Goal: Information Seeking & Learning: Learn about a topic

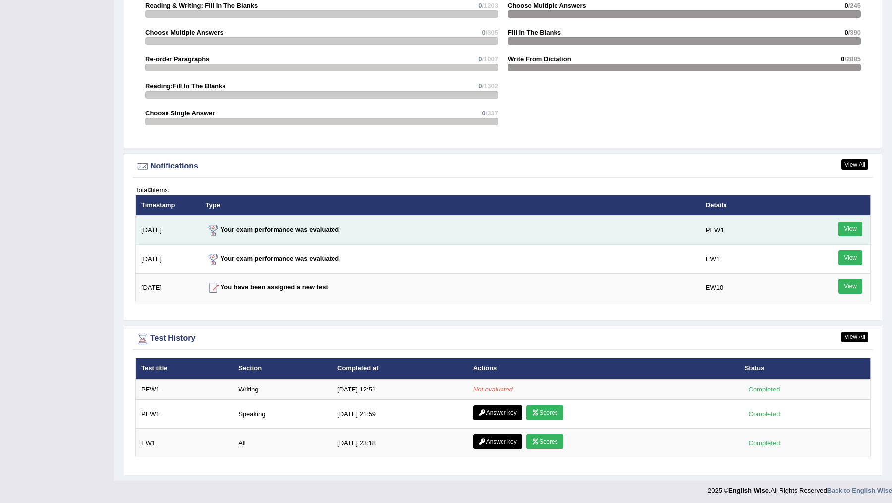
scroll to position [1060, 0]
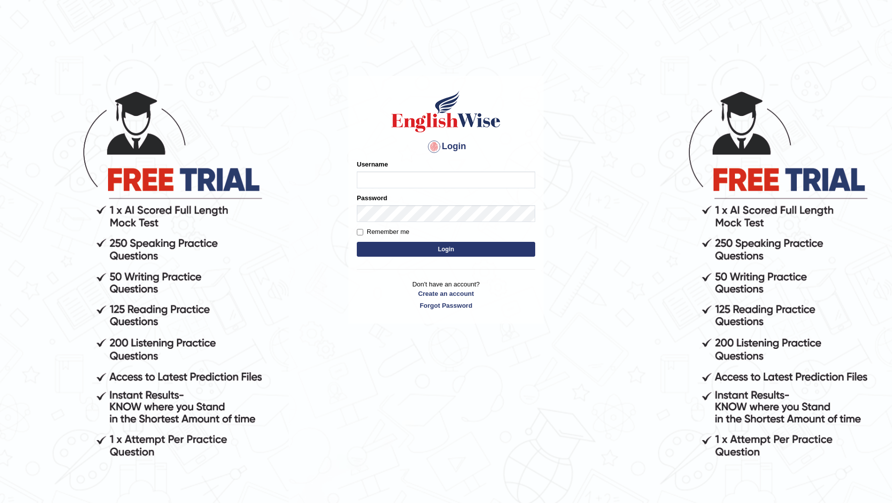
click at [410, 179] on input "Username" at bounding box center [446, 179] width 178 height 17
type input "DR1915"
click at [417, 224] on form "Please fix the following errors: Username DR1915 Password Remember me Login" at bounding box center [446, 210] width 178 height 100
click at [357, 242] on button "Login" at bounding box center [446, 249] width 178 height 15
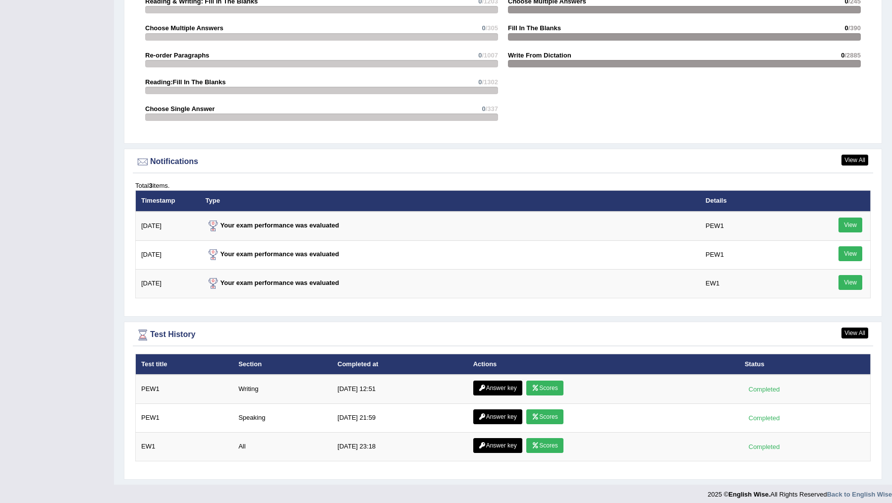
scroll to position [1131, 0]
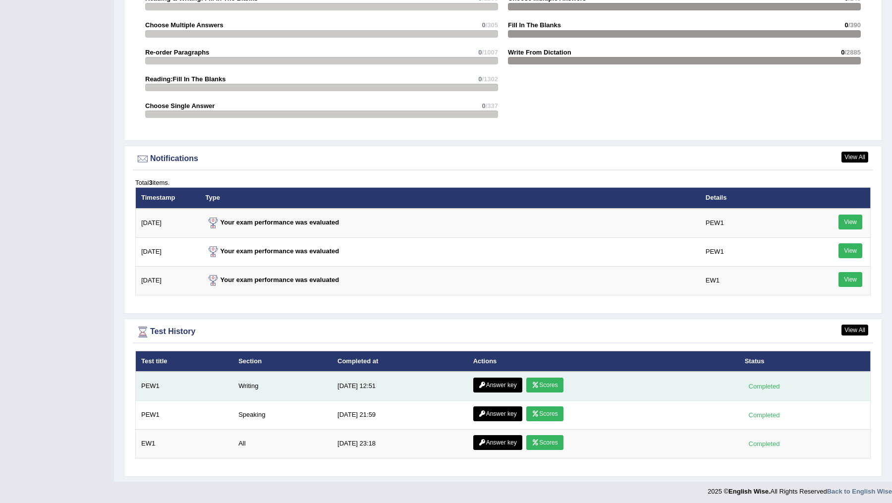
click at [552, 382] on link "Scores" at bounding box center [544, 385] width 37 height 15
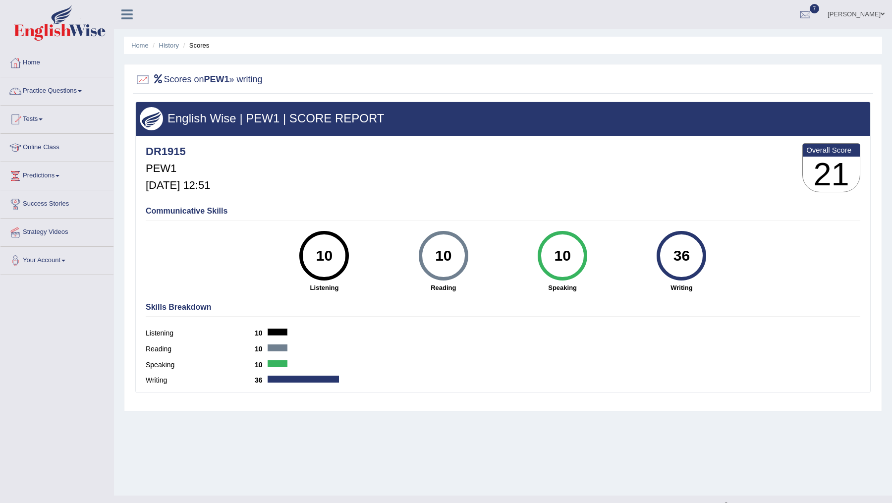
scroll to position [17, 0]
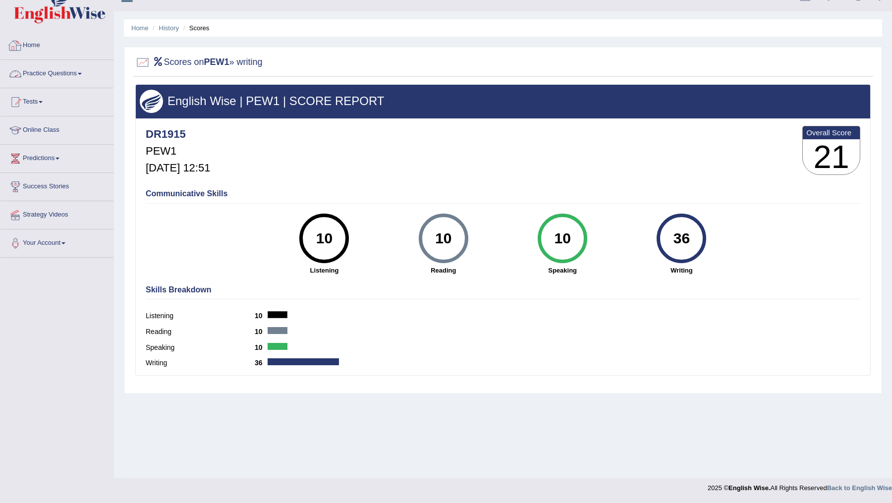
click at [44, 48] on link "Home" at bounding box center [56, 44] width 113 height 25
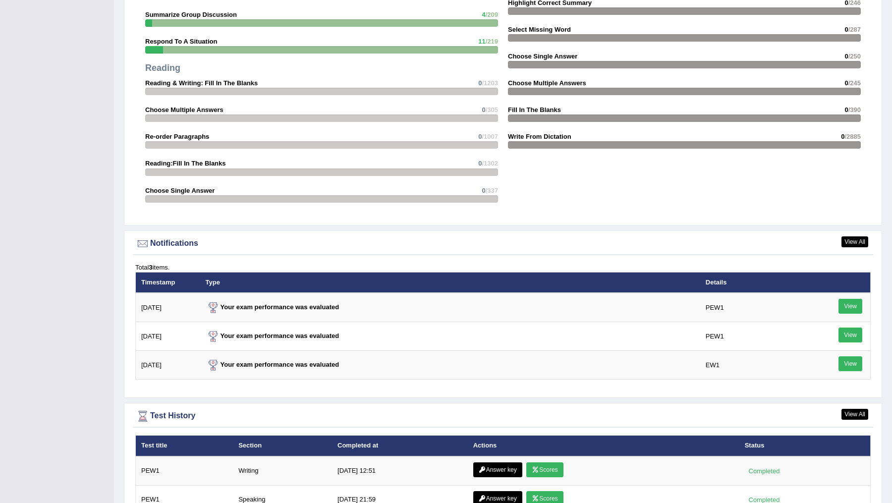
scroll to position [1068, 0]
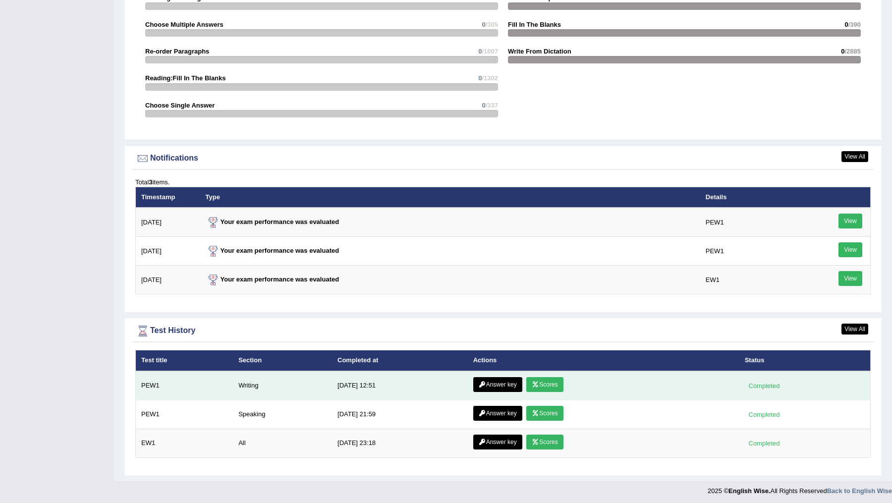
click at [492, 383] on link "Answer key" at bounding box center [497, 384] width 49 height 15
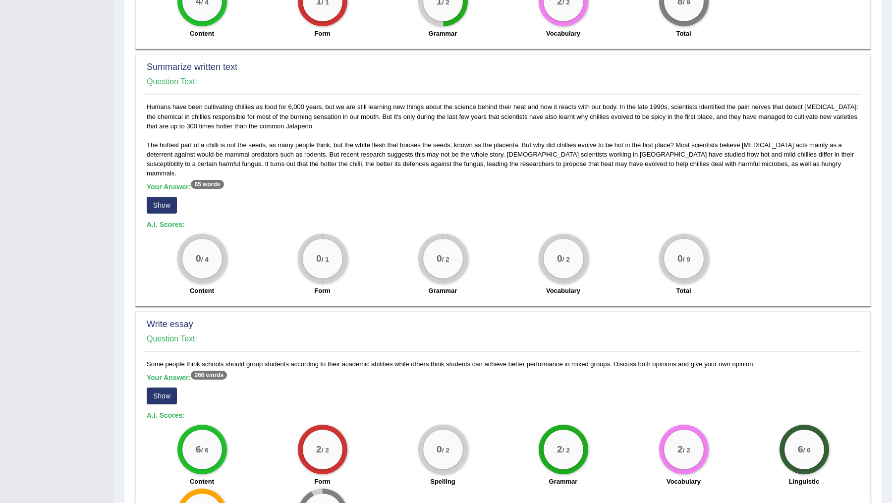
scroll to position [381, 0]
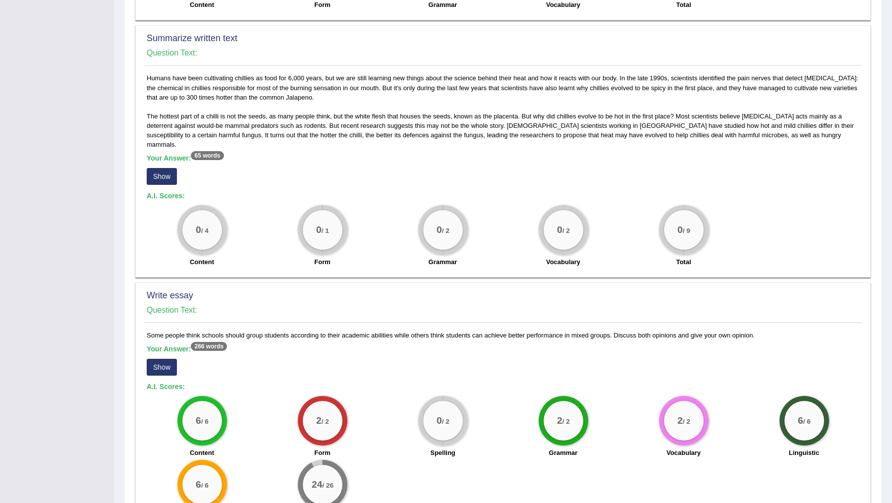
click at [152, 359] on button "Show" at bounding box center [162, 367] width 30 height 17
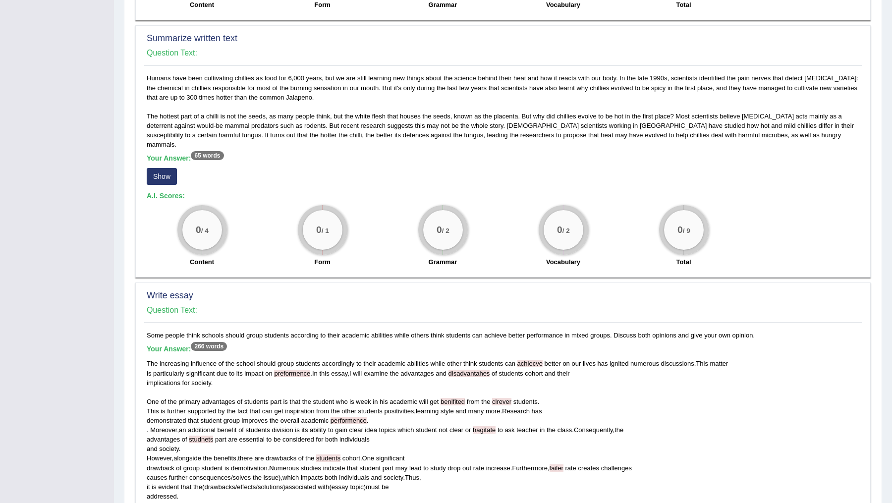
click at [168, 168] on button "Show" at bounding box center [162, 176] width 30 height 17
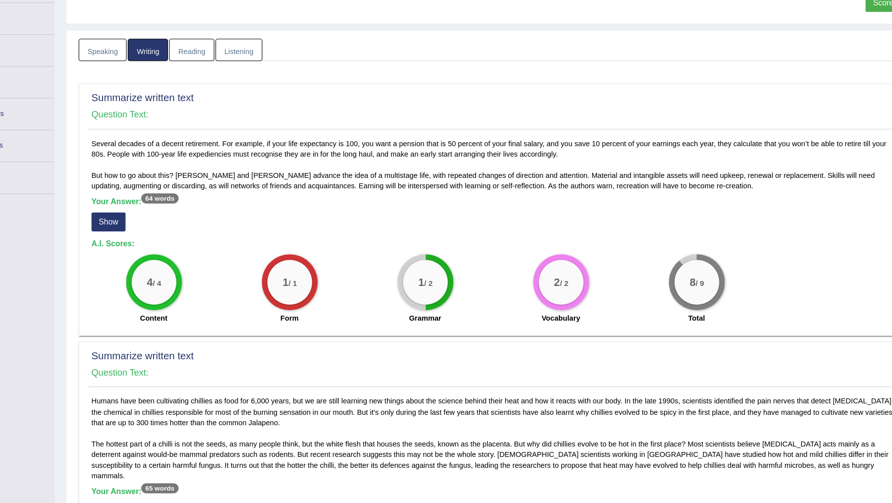
scroll to position [56, 0]
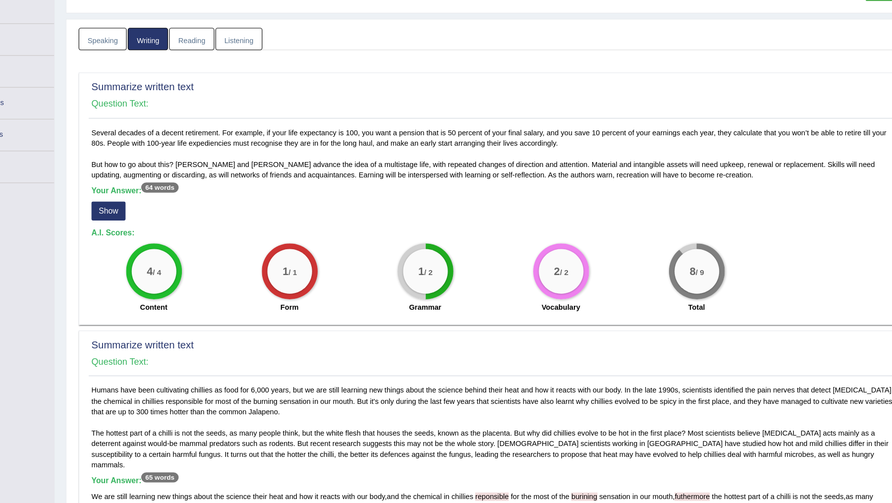
click at [161, 244] on button "Show" at bounding box center [162, 243] width 30 height 17
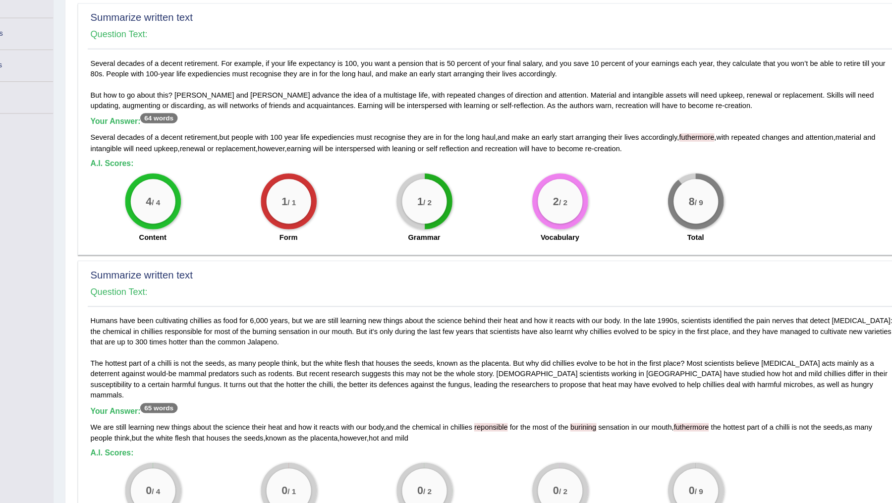
scroll to position [0, 0]
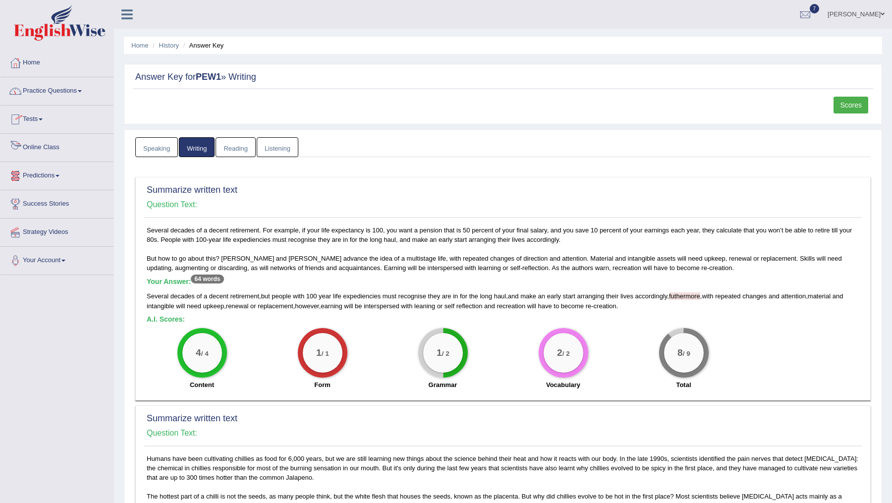
click at [34, 59] on link "Home" at bounding box center [56, 61] width 113 height 25
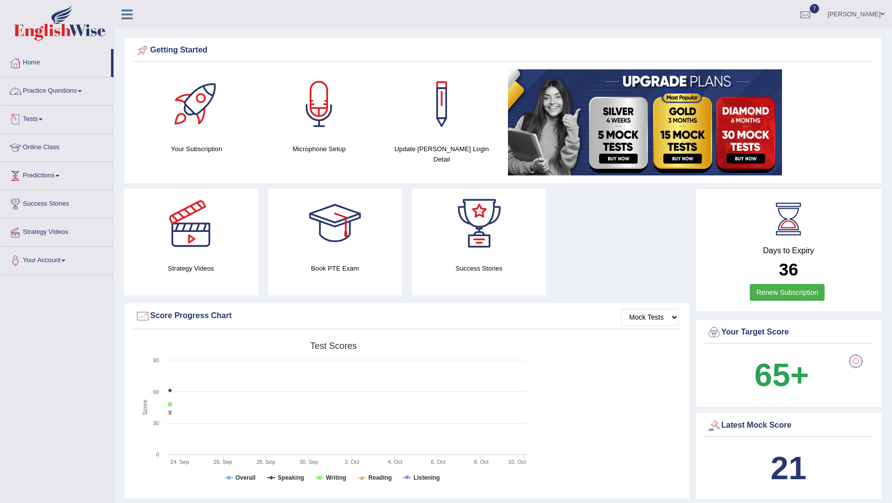
click at [47, 91] on link "Practice Questions" at bounding box center [56, 89] width 113 height 25
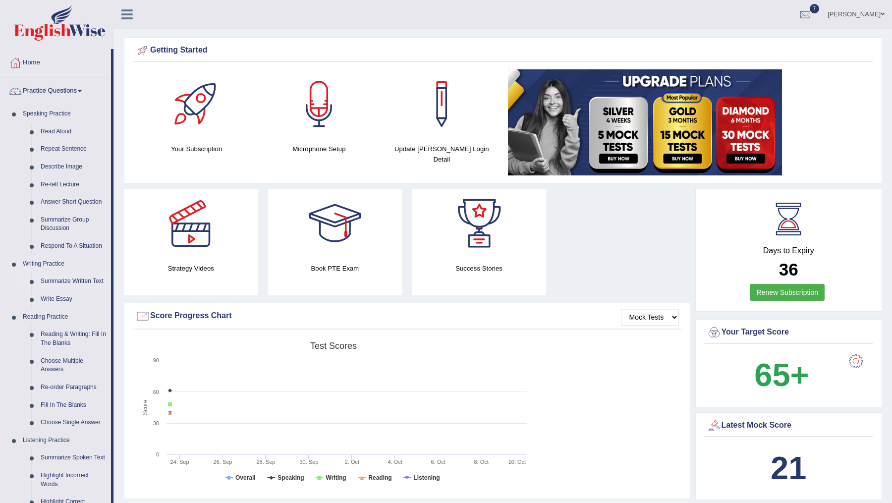
click at [68, 280] on link "Summarize Written Text" at bounding box center [73, 282] width 75 height 18
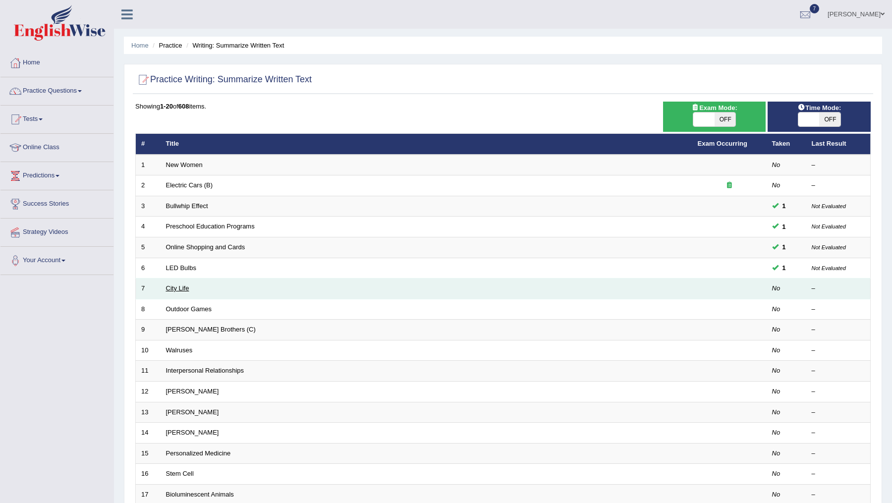
click at [176, 285] on link "City Life" at bounding box center [177, 287] width 23 height 7
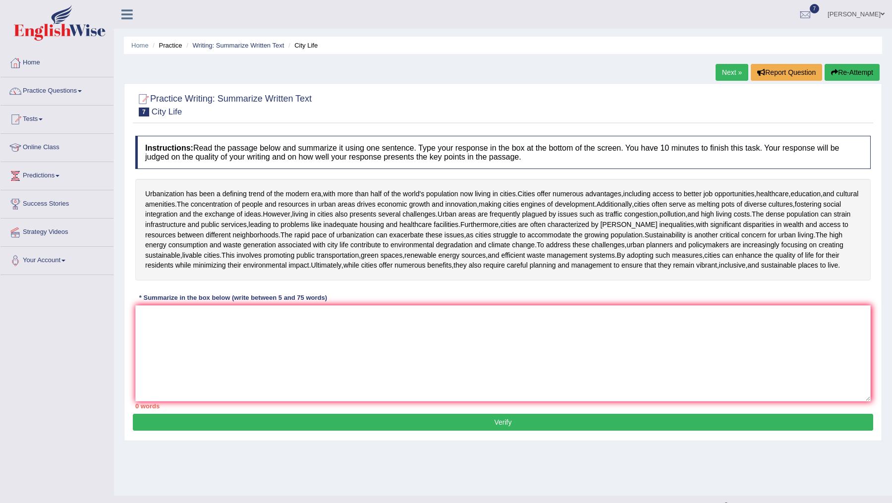
drag, startPoint x: 528, startPoint y: 195, endPoint x: 576, endPoint y: 211, distance: 50.9
click at [576, 211] on div "Urbanization has been a defining trend of the modern era , with more than half …" at bounding box center [502, 230] width 735 height 102
click at [384, 322] on textarea at bounding box center [502, 353] width 735 height 96
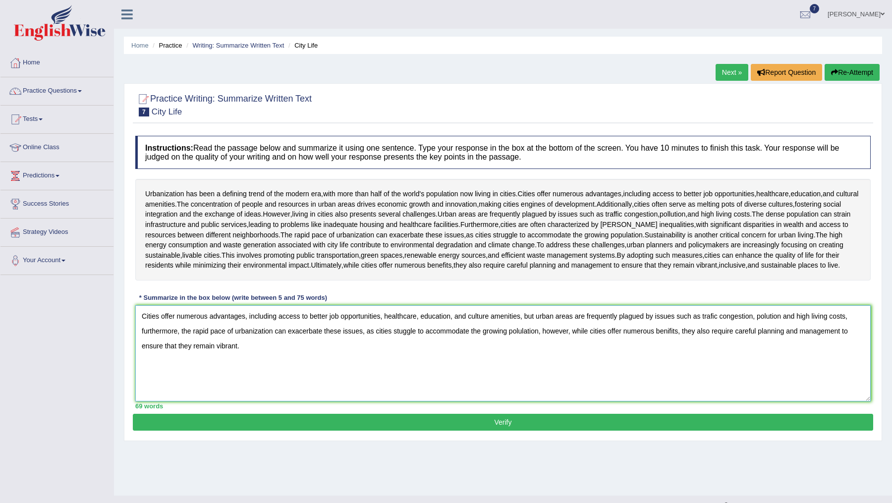
type textarea "Cities offer numerous advantages, including access to better job opportunities,…"
click at [492, 430] on button "Verify" at bounding box center [503, 422] width 740 height 17
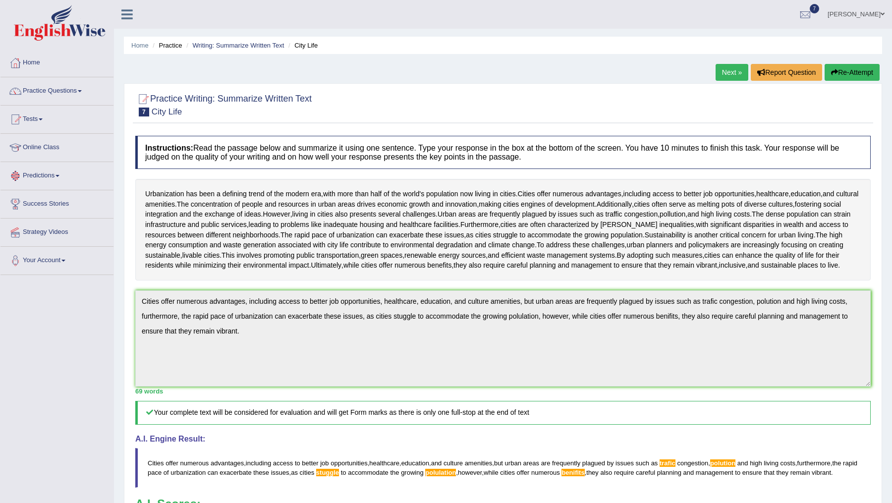
click at [36, 113] on link "Tests" at bounding box center [56, 118] width 113 height 25
click at [49, 199] on link "Online Class" at bounding box center [56, 199] width 113 height 25
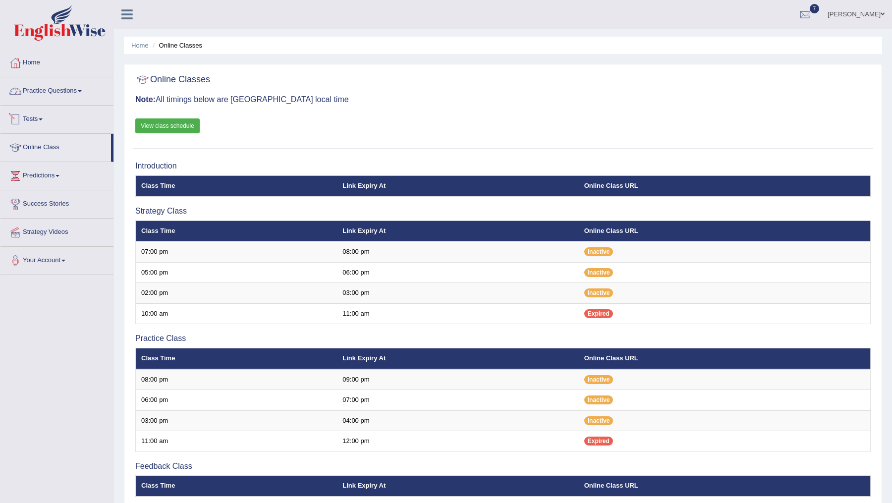
click at [67, 85] on link "Practice Questions" at bounding box center [56, 89] width 113 height 25
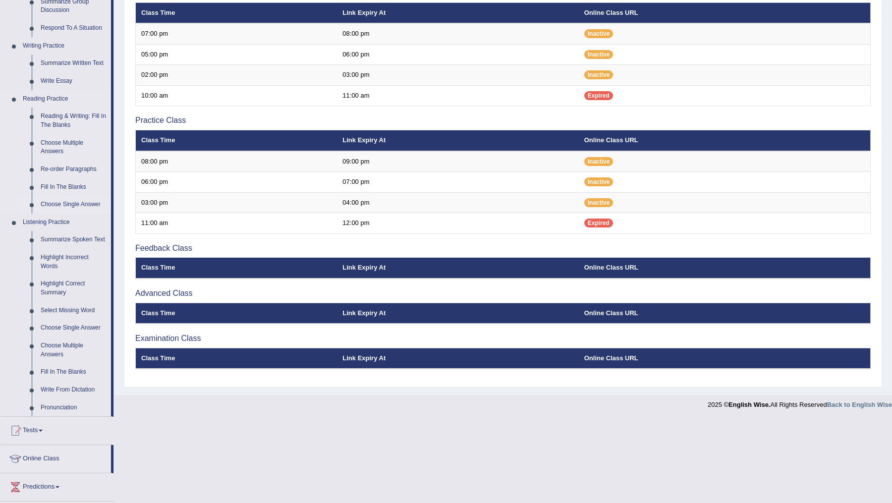
scroll to position [206, 0]
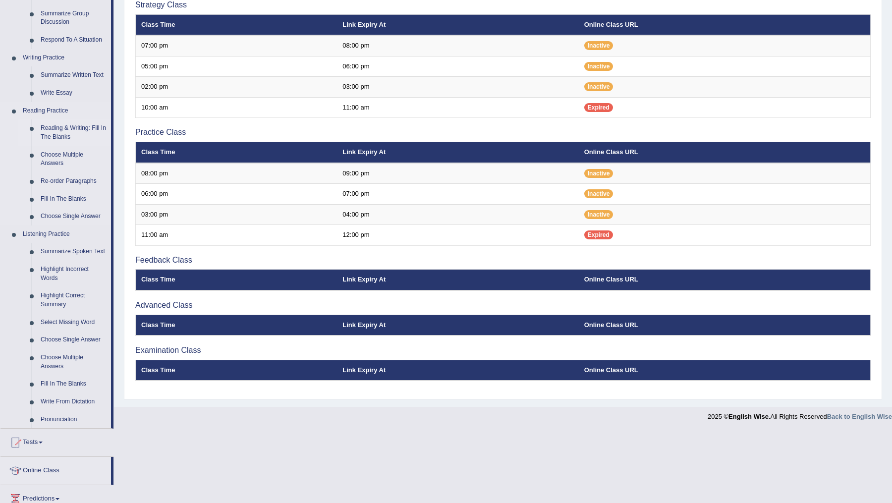
click at [68, 128] on link "Reading & Writing: Fill In The Blanks" at bounding box center [73, 132] width 75 height 26
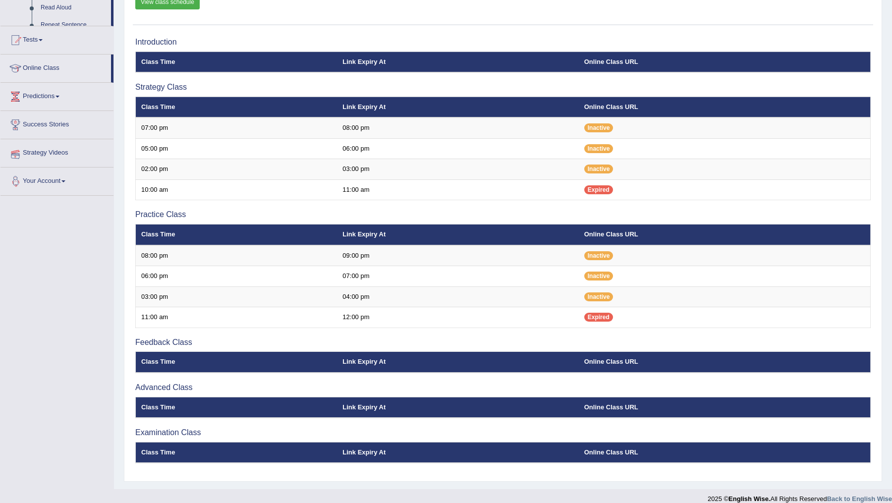
scroll to position [131, 0]
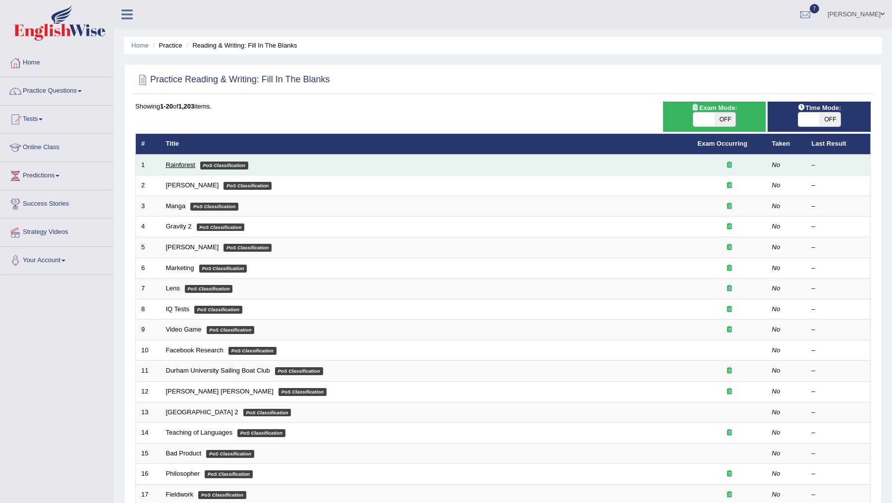
click at [184, 162] on link "Rainforest" at bounding box center [180, 164] width 29 height 7
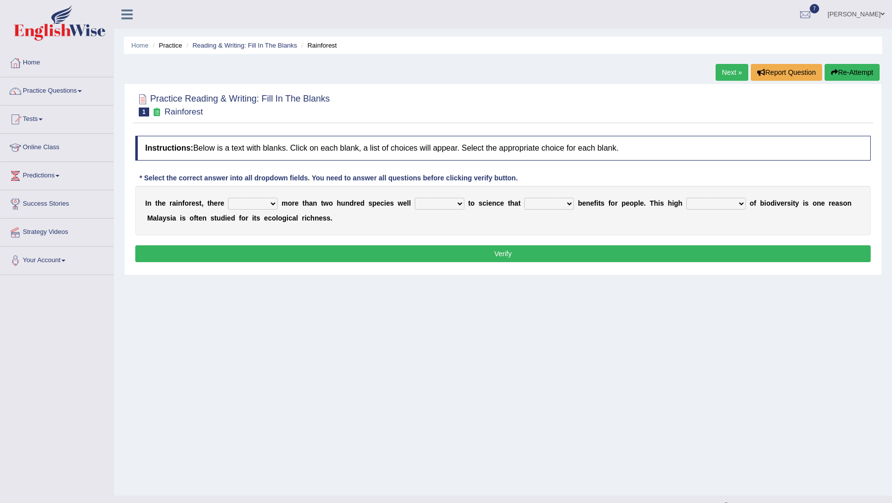
click at [266, 203] on select "have can be has is" at bounding box center [253, 204] width 50 height 12
click at [267, 204] on select "have can be has is" at bounding box center [253, 204] width 50 height 12
select select "is"
click at [228, 198] on select "have can be has is" at bounding box center [253, 204] width 50 height 12
click at [455, 204] on select "knowing known knew know" at bounding box center [440, 204] width 50 height 12
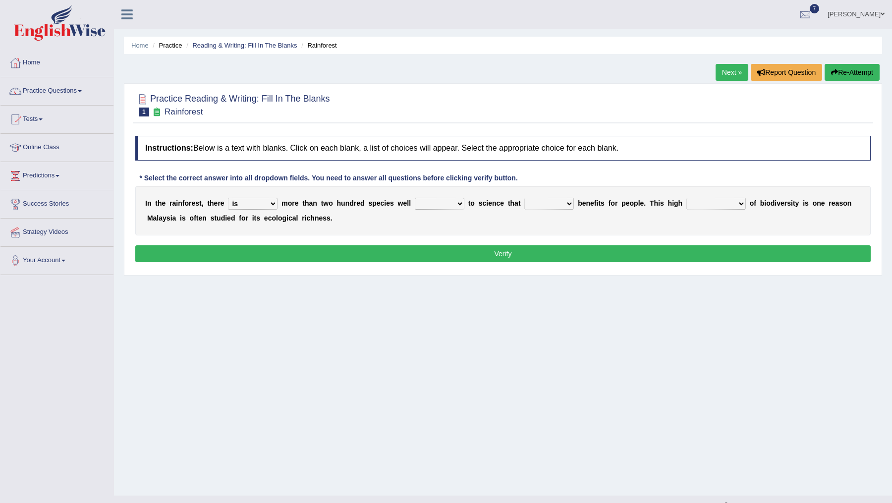
select select "known"
click at [415, 198] on select "knowing known knew know" at bounding box center [440, 204] width 50 height 12
click at [547, 201] on select "contain contained containing contains" at bounding box center [549, 204] width 50 height 12
click at [554, 199] on select "contain contained containing contains" at bounding box center [549, 204] width 50 height 12
click at [554, 202] on select "contain contained containing contains" at bounding box center [549, 204] width 50 height 12
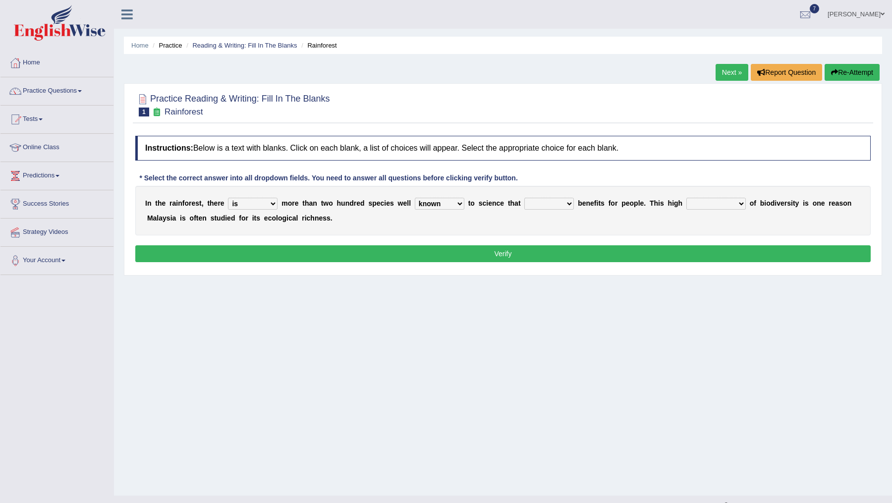
select select "contains"
click at [525, 198] on select "contain contained containing contains" at bounding box center [549, 204] width 50 height 12
click at [558, 209] on div "I n t h e r a i n f o r e s t , t h e r e have can be has is m o r e t h a n t …" at bounding box center [502, 211] width 735 height 50
click at [720, 200] on select "condensation conjunction continuity complexity" at bounding box center [715, 204] width 59 height 12
select select "complexity"
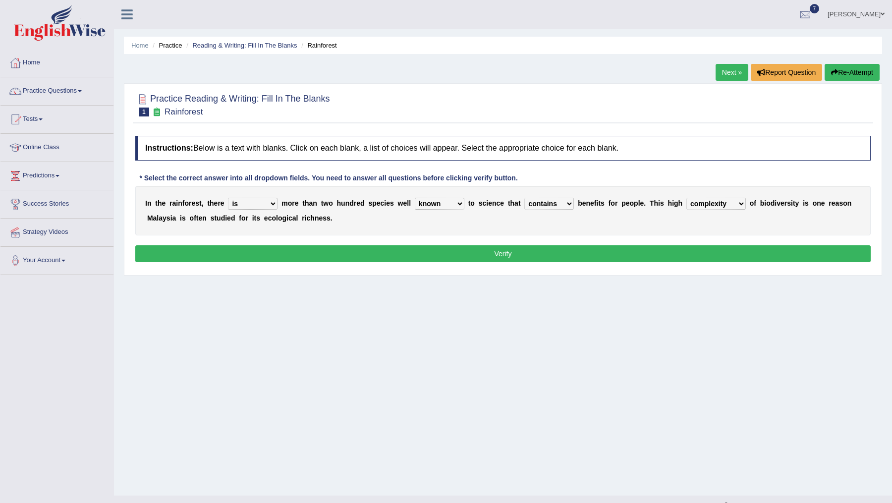
click at [686, 198] on select "condensation conjunction continuity complexity" at bounding box center [715, 204] width 59 height 12
click at [561, 202] on select "contain contained containing contains" at bounding box center [549, 204] width 50 height 12
click at [525, 198] on select "contain contained containing contains" at bounding box center [549, 204] width 50 height 12
click at [563, 200] on select "contain contained containing contains" at bounding box center [549, 204] width 50 height 12
click at [561, 203] on select "contain contained containing contains" at bounding box center [549, 204] width 50 height 12
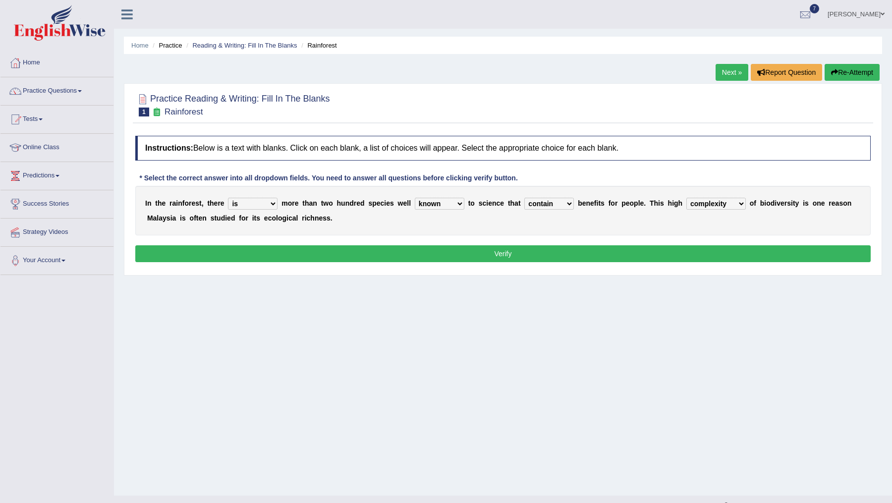
select select "containing"
click at [525, 198] on select "contain contained containing contains" at bounding box center [549, 204] width 50 height 12
click at [503, 249] on button "Verify" at bounding box center [502, 253] width 735 height 17
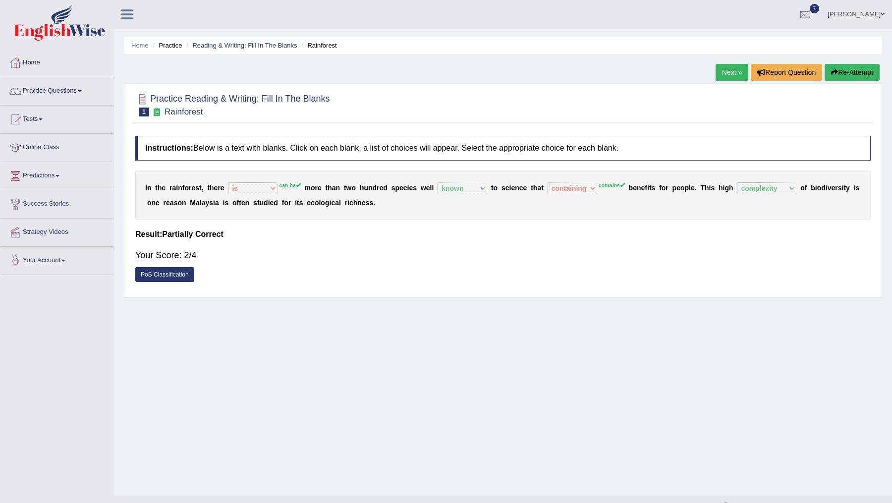
click at [721, 67] on link "Next »" at bounding box center [732, 72] width 33 height 17
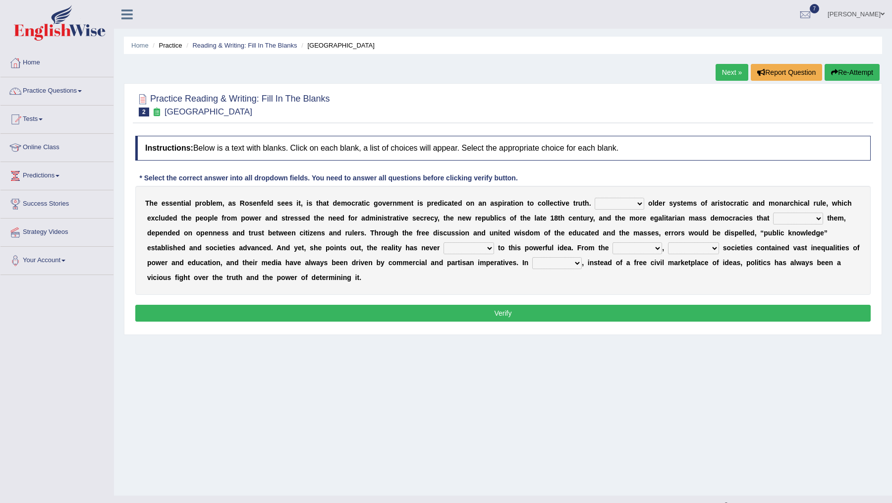
click at [622, 207] on select "Like Unlike Likely Safely" at bounding box center [620, 204] width 50 height 12
click at [633, 200] on select "Like Unlike Likely Safely" at bounding box center [620, 204] width 50 height 12
select select "Like"
click at [595, 198] on select "Like Unlike Likely Safely" at bounding box center [620, 204] width 50 height 12
click at [789, 220] on select "readed grated succeeded printed" at bounding box center [798, 219] width 50 height 12
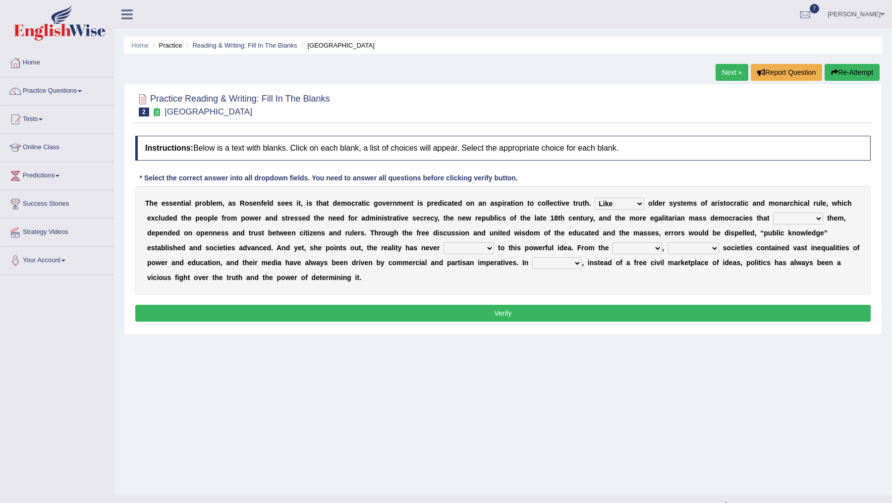
click at [798, 218] on select "readed grated succeeded printed" at bounding box center [798, 219] width 50 height 12
click at [803, 219] on select "readed grated succeeded printed" at bounding box center [798, 219] width 50 height 12
select select "readed"
click at [774, 213] on select "readed grated succeeded printed" at bounding box center [798, 219] width 50 height 12
click at [470, 249] on select "saved up stood up brought up lived up" at bounding box center [469, 248] width 51 height 12
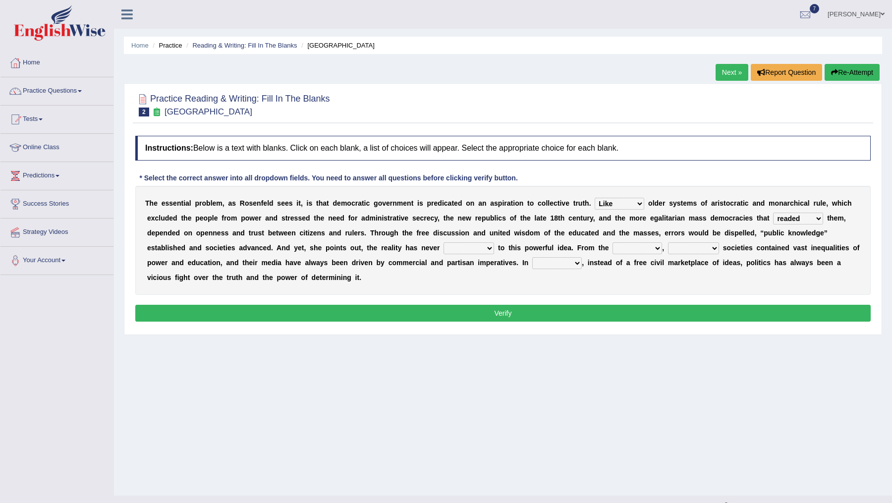
click at [468, 251] on select "saved up stood up brought up lived up" at bounding box center [469, 248] width 51 height 12
select select "brought up"
click at [444, 242] on select "saved up stood up brought up lived up" at bounding box center [469, 248] width 51 height 12
click at [644, 251] on select "outset ranged stood caught" at bounding box center [638, 248] width 50 height 12
click at [707, 240] on div "T h e e s s e n t i a l p r o b l e m , a s R o s e n f e l d s e e s i t , i s…" at bounding box center [502, 240] width 735 height 109
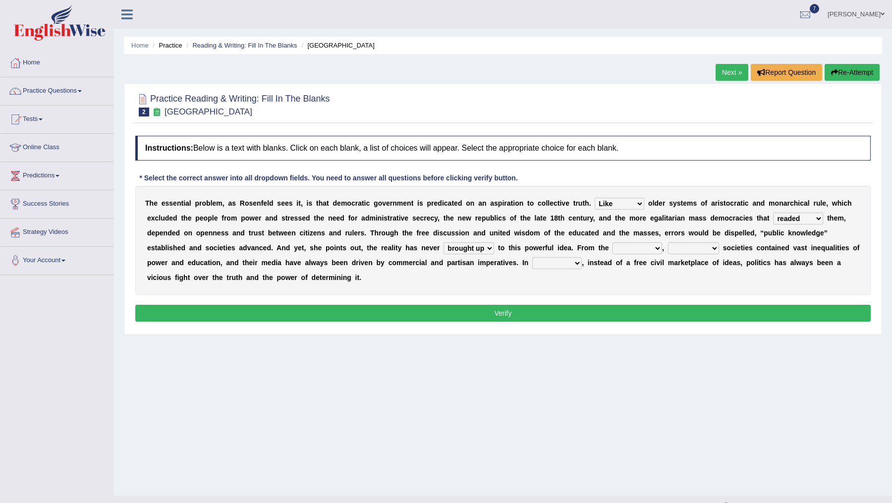
click at [704, 245] on select "freedom democratic media stilled" at bounding box center [693, 248] width 51 height 12
click at [643, 251] on select "outset ranged stood caught" at bounding box center [638, 248] width 50 height 12
click at [622, 245] on select "outset ranged stood caught" at bounding box center [638, 248] width 50 height 12
select select "outset"
click at [613, 242] on select "outset ranged stood caught" at bounding box center [638, 248] width 50 height 12
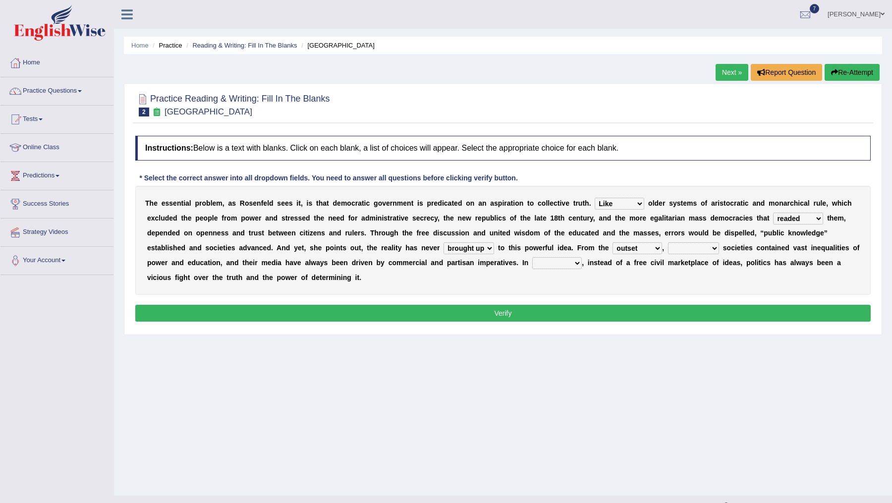
click at [697, 249] on select "freedom democratic media stilled" at bounding box center [693, 248] width 51 height 12
select select "democratic"
click at [668, 242] on select "freedom democratic media stilled" at bounding box center [693, 248] width 51 height 12
click at [637, 241] on div "T h e e s s e n t i a l p r o b l e m , a s R o s e n f e l d s e e s i t , i s…" at bounding box center [502, 240] width 735 height 109
click at [638, 245] on select "outset ranged stood caught" at bounding box center [638, 248] width 50 height 12
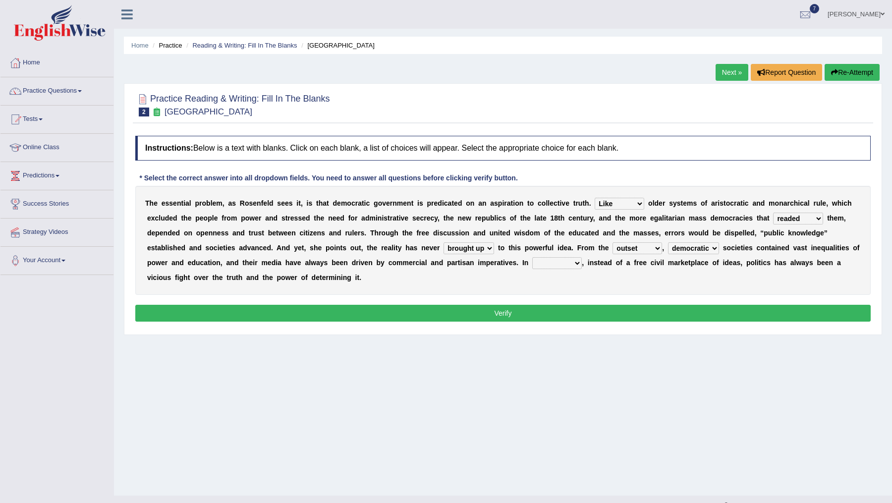
select select "ranged"
click at [613, 242] on select "outset ranged stood caught" at bounding box center [638, 248] width 50 height 12
click at [548, 264] on select "power practice ideas fought" at bounding box center [557, 263] width 50 height 12
click at [560, 266] on select "power practice ideas fought" at bounding box center [557, 263] width 50 height 12
select select "practice"
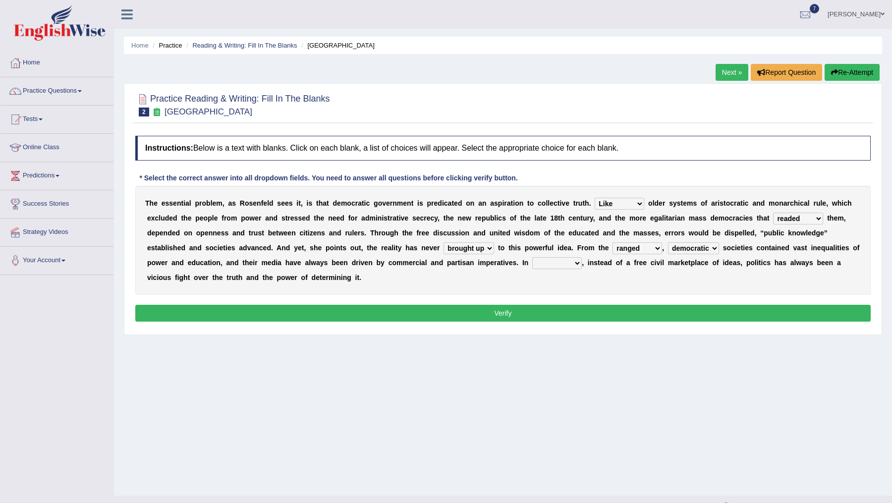
click at [532, 257] on select "power practice ideas fought" at bounding box center [557, 263] width 50 height 12
click at [544, 307] on button "Verify" at bounding box center [502, 313] width 735 height 17
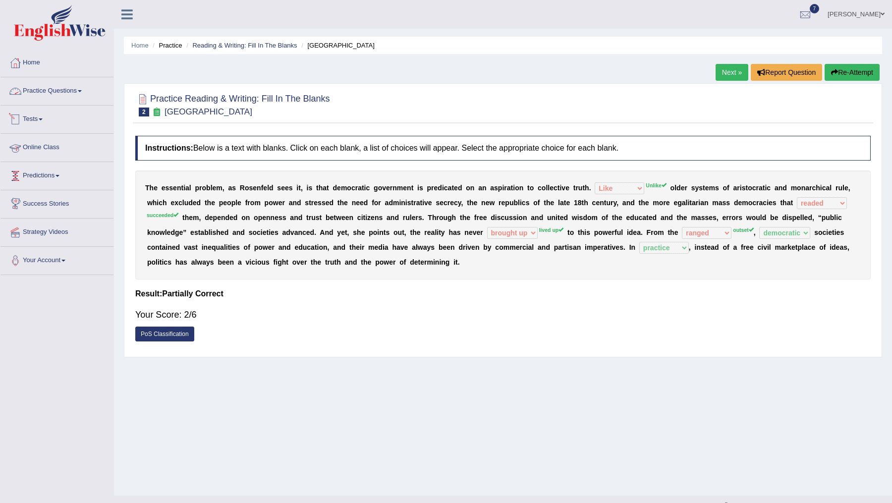
click at [66, 85] on link "Practice Questions" at bounding box center [56, 89] width 113 height 25
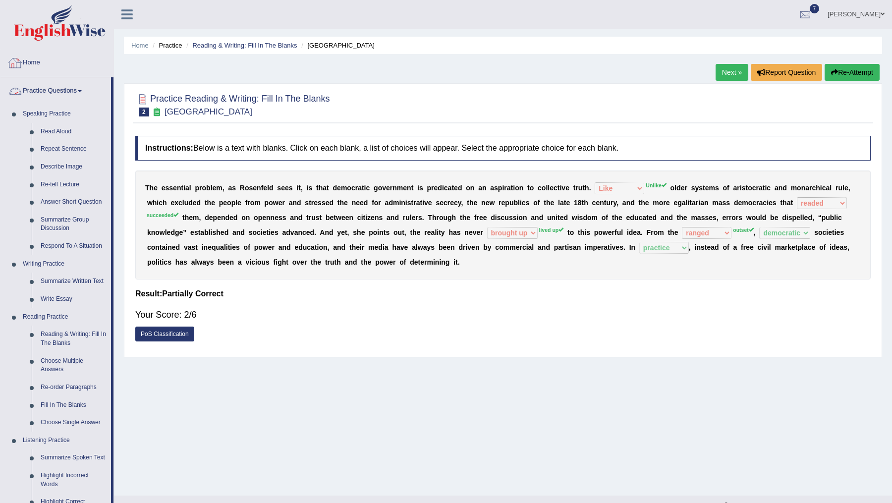
click at [35, 60] on link "Home" at bounding box center [56, 61] width 113 height 25
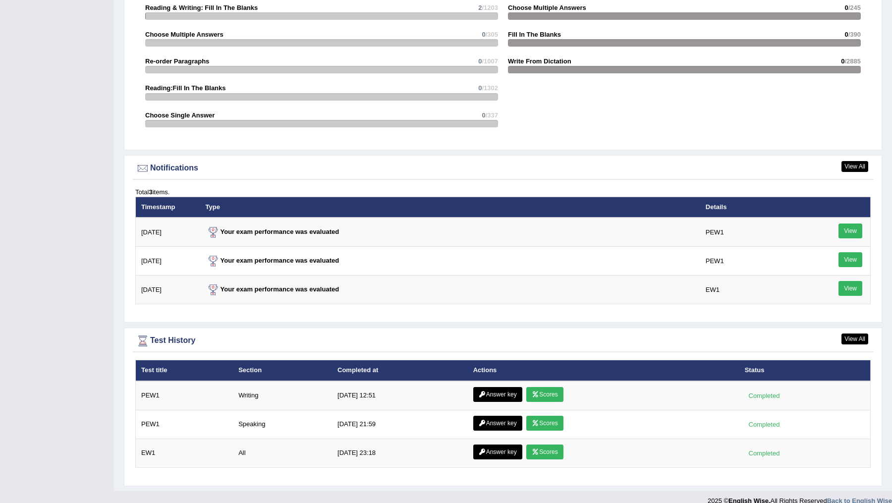
scroll to position [1068, 0]
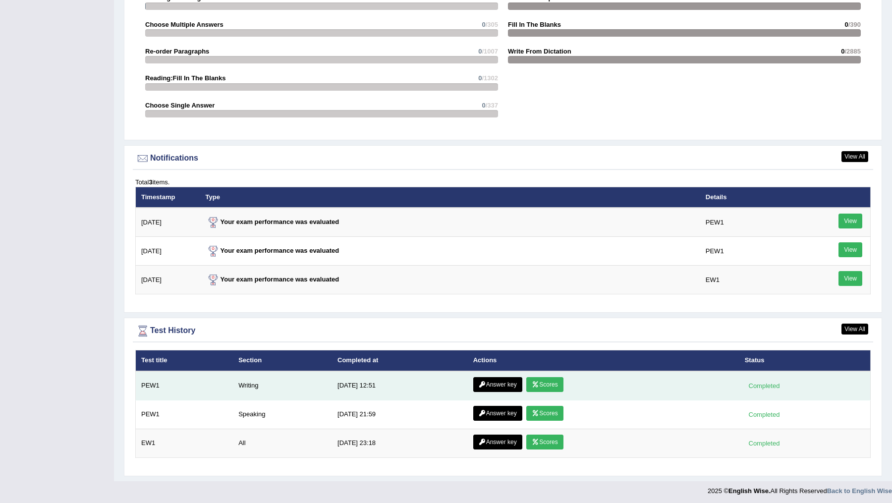
click at [496, 384] on link "Answer key" at bounding box center [497, 384] width 49 height 15
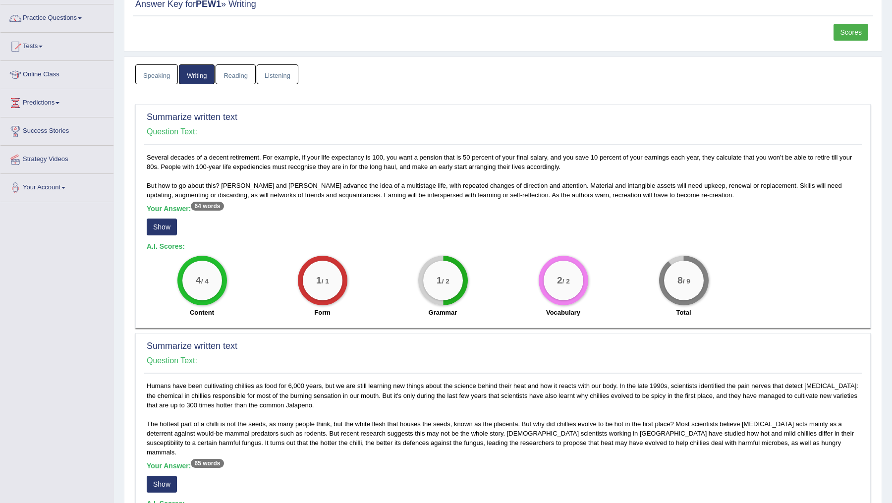
scroll to position [78, 0]
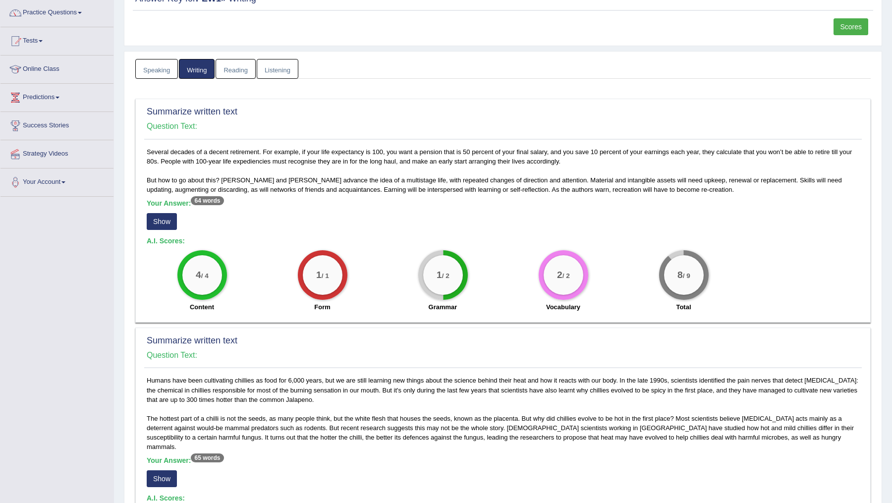
click at [165, 222] on button "Show" at bounding box center [162, 221] width 30 height 17
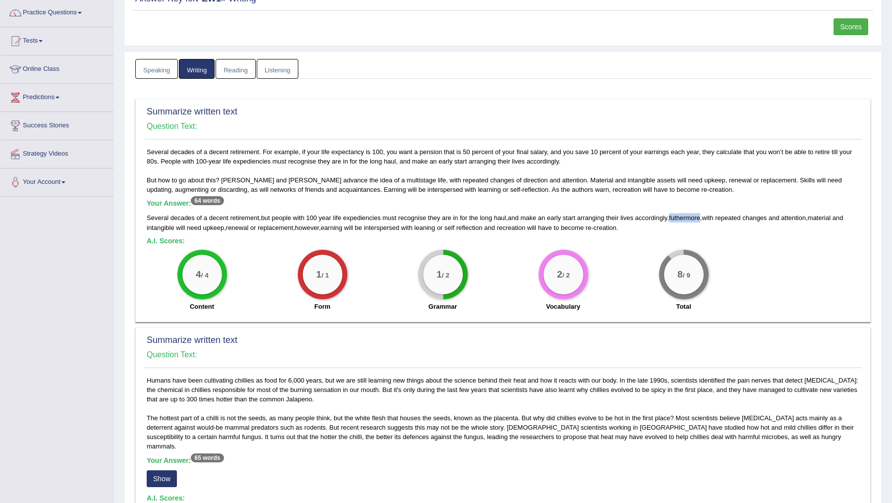
drag, startPoint x: 675, startPoint y: 214, endPoint x: 708, endPoint y: 215, distance: 33.2
click at [709, 215] on div "Several decades of a decent retirement , but people with 100 year life expedien…" at bounding box center [503, 222] width 713 height 19
click at [751, 258] on div "4 / 4 Content 1 / 1 Form 1 / 2 Grammar 2 / 2 Vocabulary 8 / 9 Total" at bounding box center [503, 282] width 723 height 64
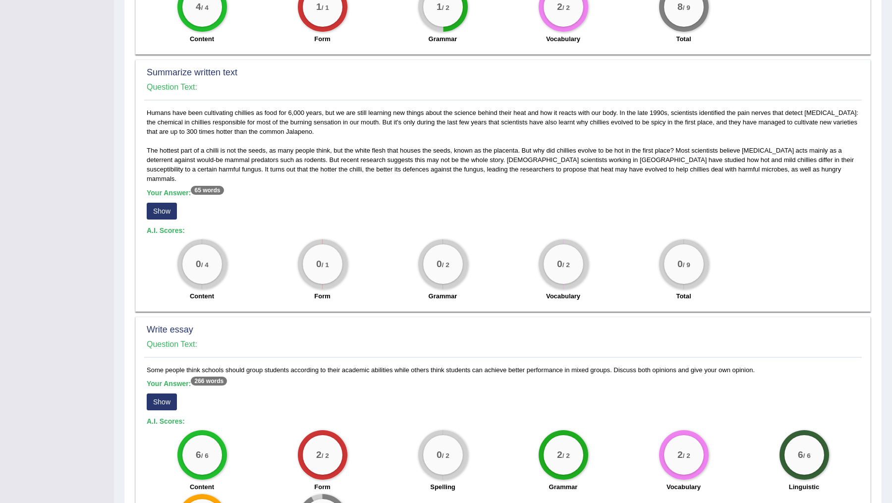
scroll to position [352, 0]
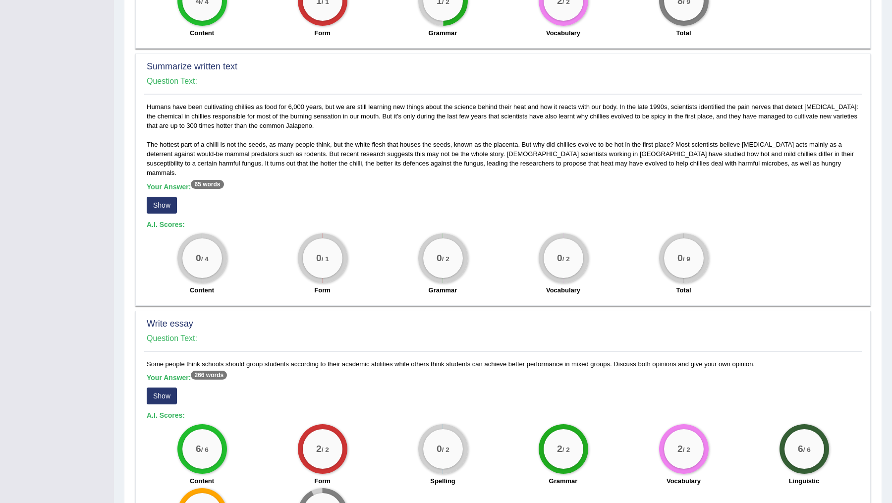
click at [164, 197] on button "Show" at bounding box center [162, 205] width 30 height 17
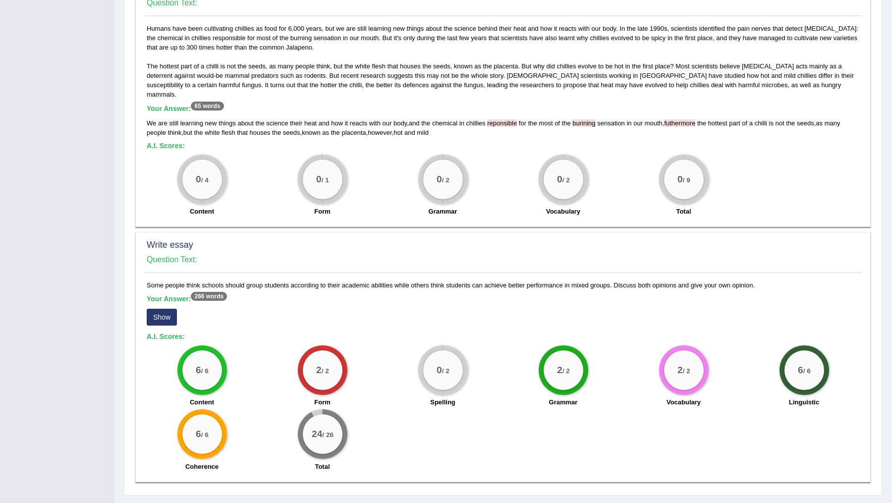
scroll to position [442, 0]
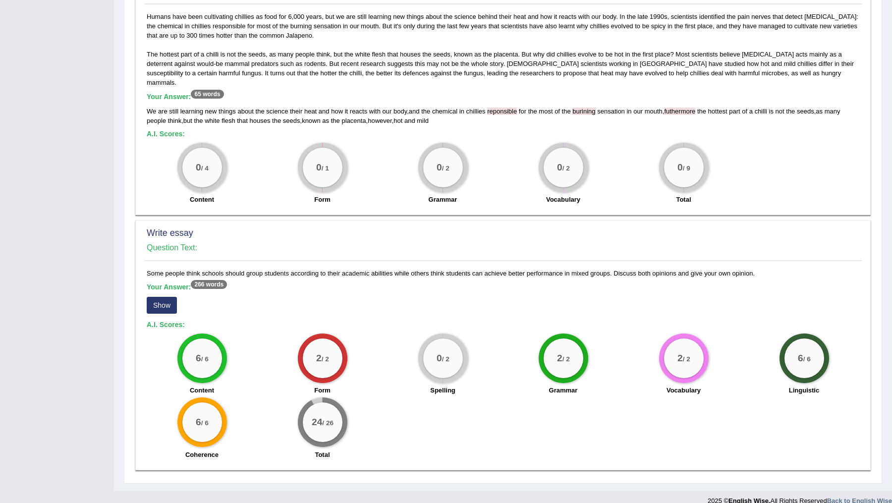
click at [153, 297] on button "Show" at bounding box center [162, 305] width 30 height 17
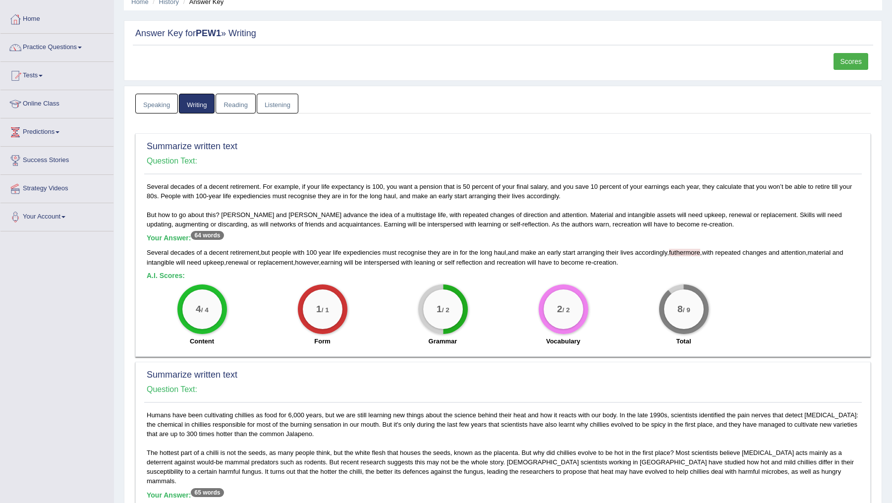
scroll to position [0, 0]
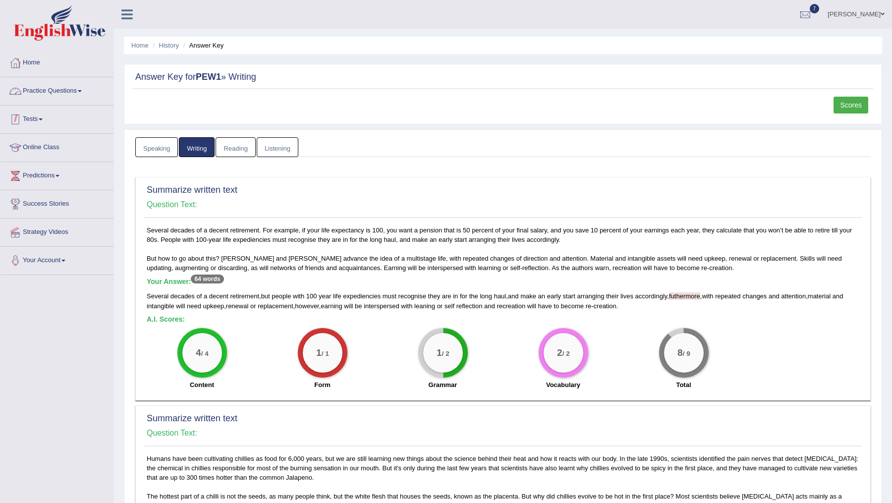
click at [34, 115] on link "Tests" at bounding box center [56, 118] width 113 height 25
click at [78, 142] on link "Take Practice Sectional Test" at bounding box center [64, 142] width 93 height 18
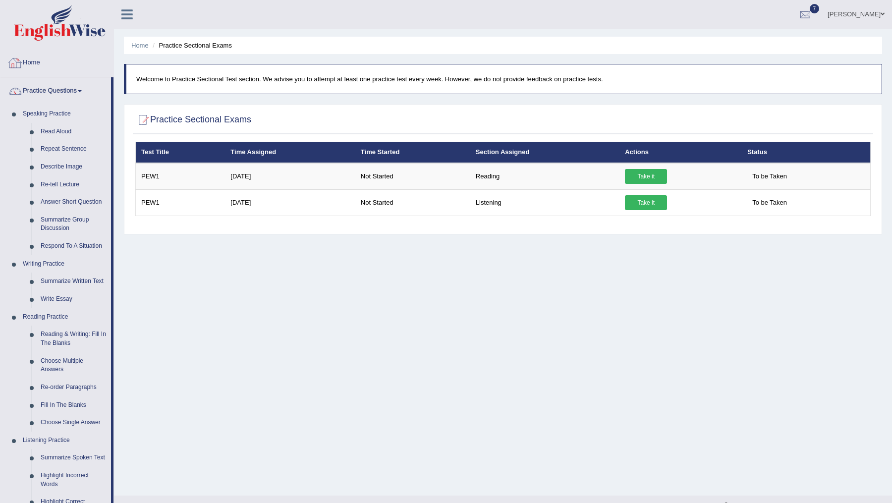
click at [38, 62] on link "Home" at bounding box center [56, 61] width 113 height 25
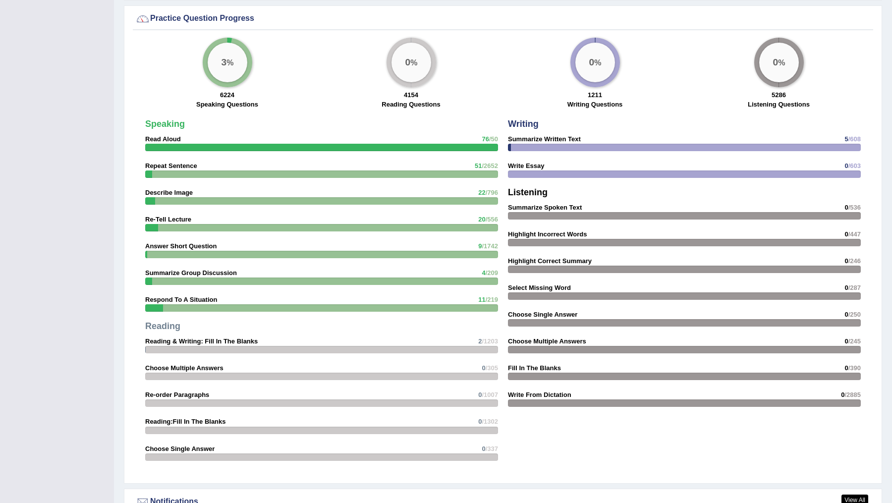
scroll to position [1068, 0]
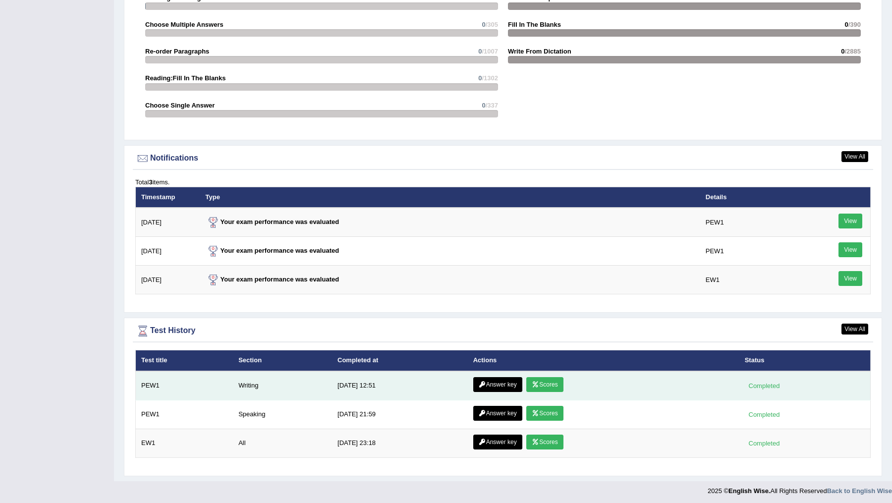
click at [546, 384] on link "Scores" at bounding box center [544, 384] width 37 height 15
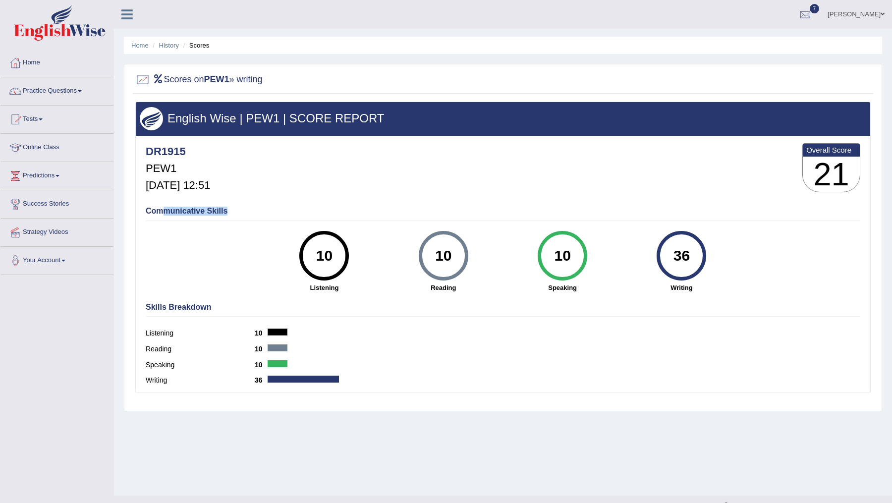
drag, startPoint x: 227, startPoint y: 210, endPoint x: 163, endPoint y: 208, distance: 64.4
click at [163, 208] on h4 "Communicative Skills" at bounding box center [503, 211] width 715 height 9
click at [82, 90] on span at bounding box center [80, 91] width 4 height 2
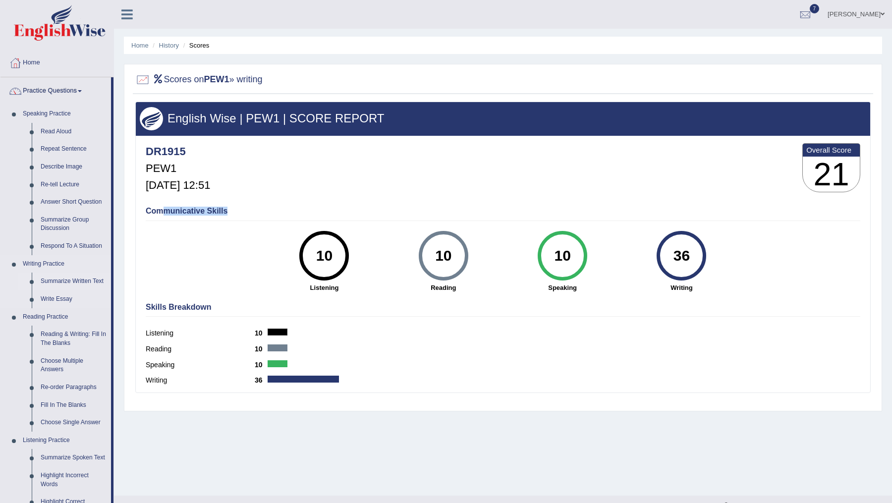
click at [89, 282] on link "Summarize Written Text" at bounding box center [73, 282] width 75 height 18
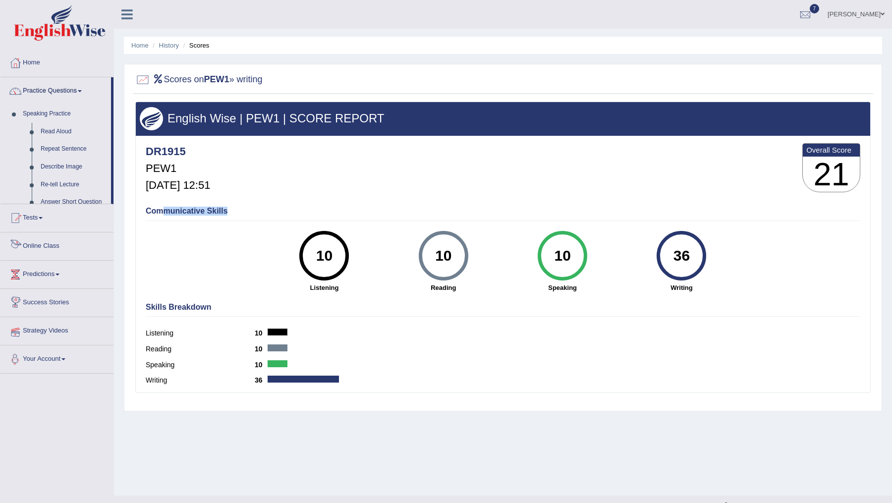
click at [88, 282] on link "Summarize Written Text" at bounding box center [73, 273] width 75 height 18
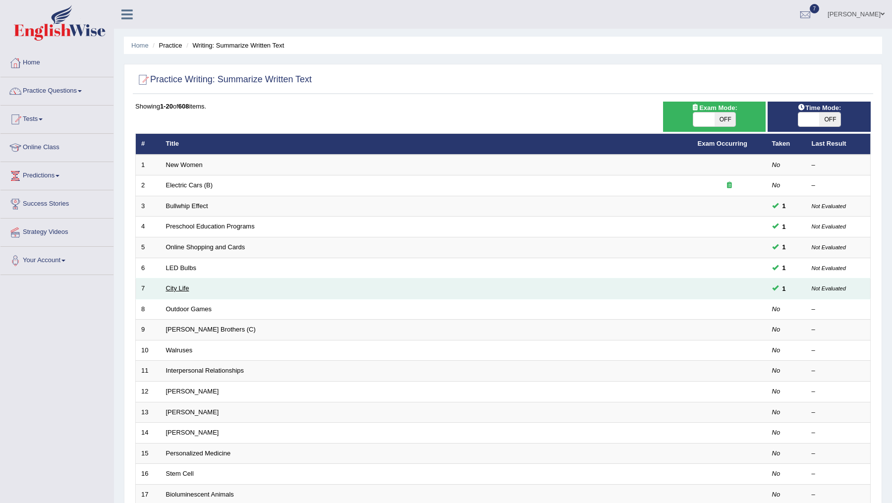
click at [175, 288] on link "City Life" at bounding box center [177, 287] width 23 height 7
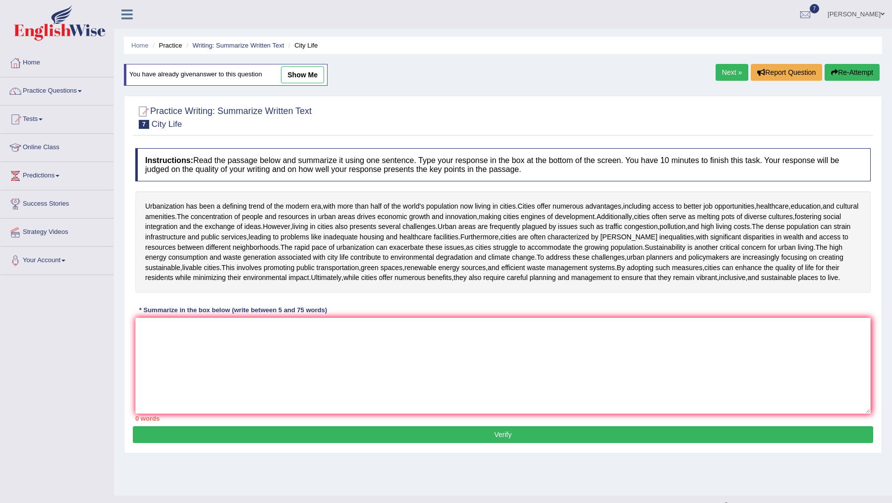
click at [310, 76] on link "show me" at bounding box center [302, 74] width 43 height 17
type textarea "Cities offer numerous advantages, including access to better job opportunities,…"
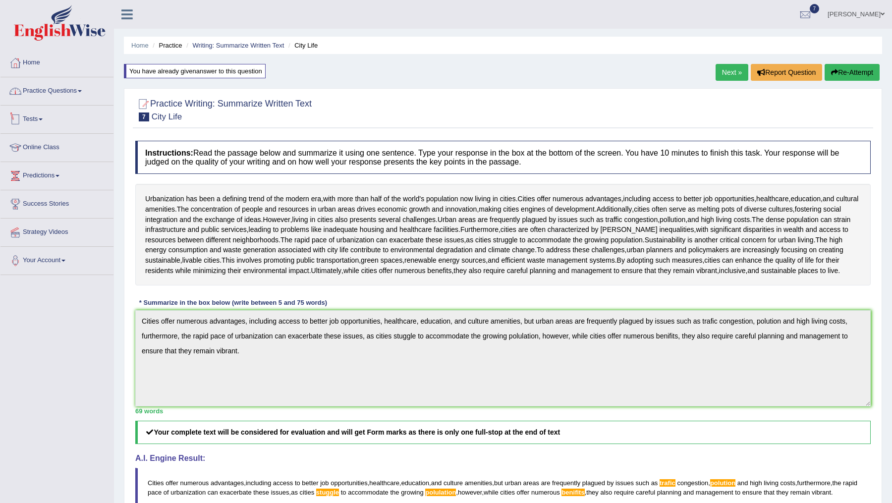
click at [66, 86] on link "Practice Questions" at bounding box center [56, 89] width 113 height 25
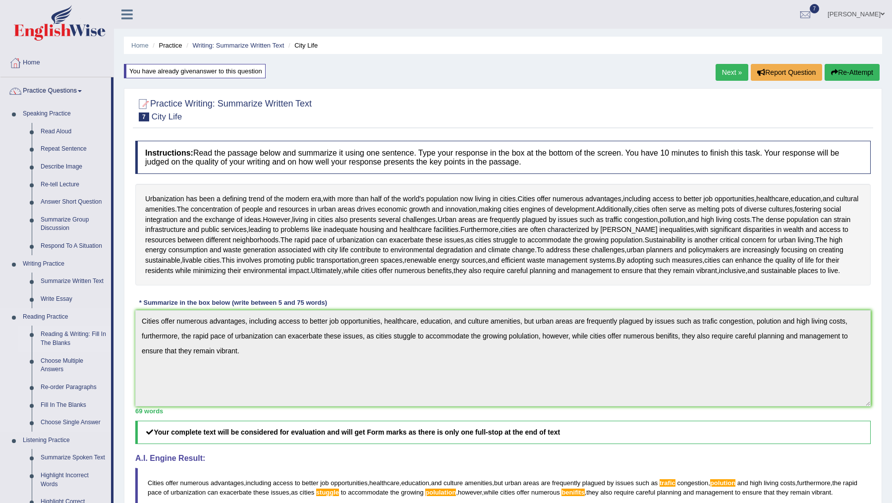
click at [79, 331] on link "Reading & Writing: Fill In The Blanks" at bounding box center [73, 339] width 75 height 26
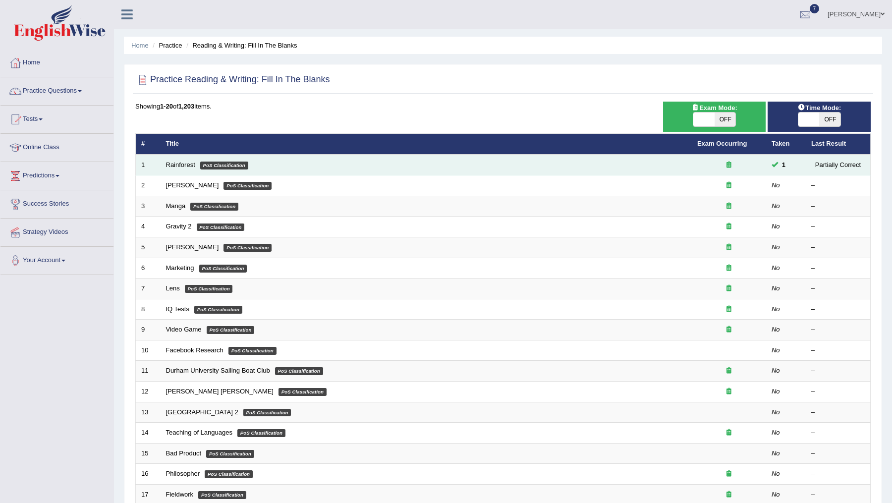
click at [214, 164] on em "PoS Classification" at bounding box center [224, 166] width 48 height 8
click at [180, 164] on link "Rainforest" at bounding box center [180, 164] width 29 height 7
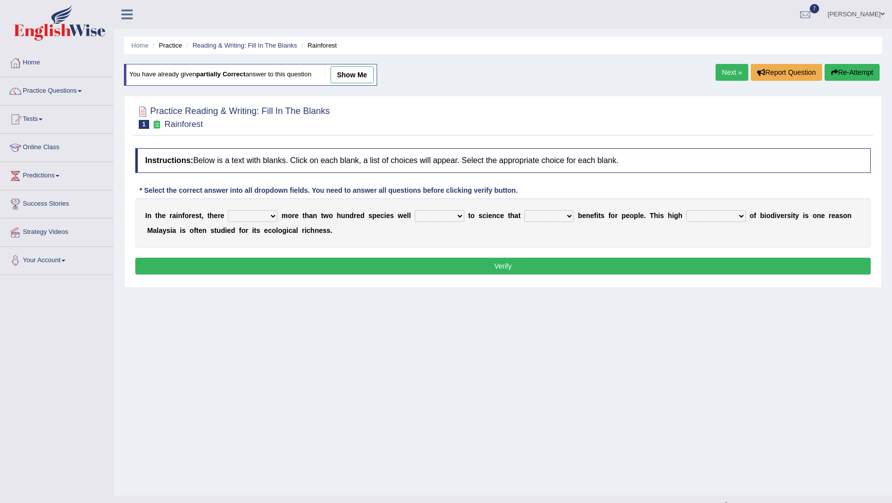
click at [350, 78] on link "show me" at bounding box center [352, 74] width 43 height 17
select select "is"
select select "known"
select select "containing"
select select "complexity"
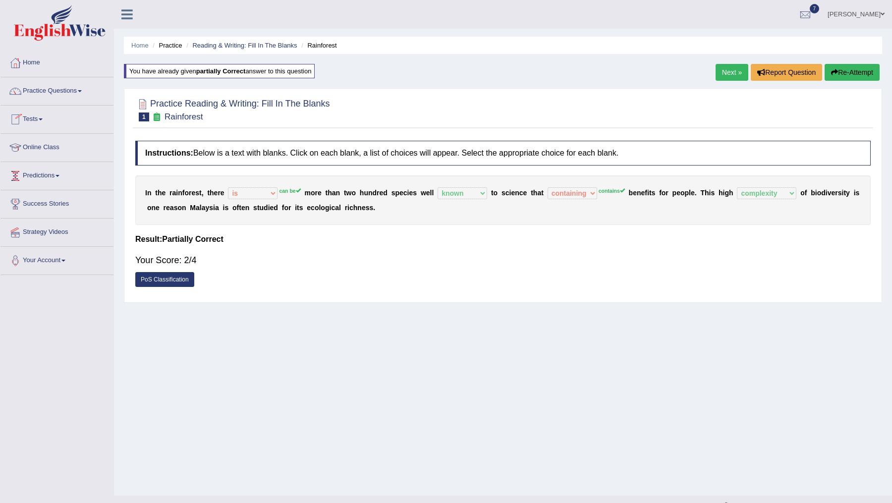
click at [62, 172] on link "Predictions" at bounding box center [56, 174] width 113 height 25
click at [57, 172] on link "Predictions" at bounding box center [55, 174] width 111 height 25
click at [56, 143] on link "Online Class" at bounding box center [56, 146] width 113 height 25
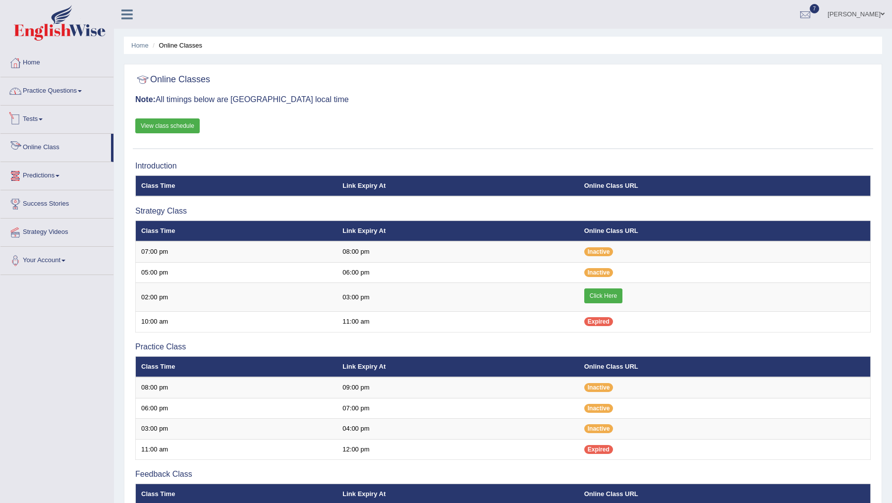
click at [44, 90] on link "Practice Questions" at bounding box center [56, 89] width 113 height 25
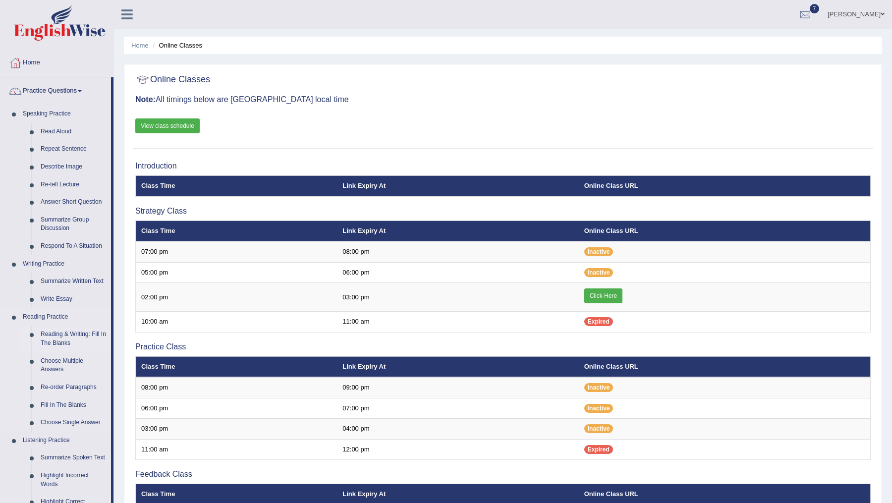
click at [55, 336] on link "Reading & Writing: Fill In The Blanks" at bounding box center [73, 339] width 75 height 26
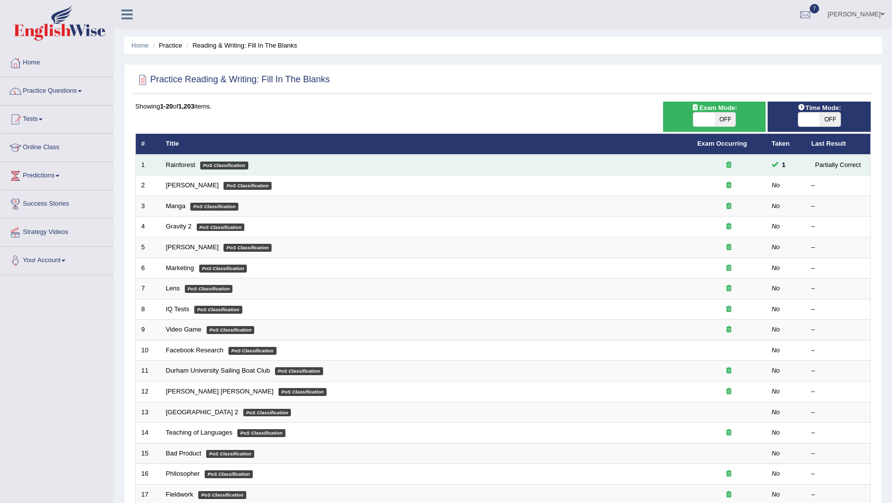
click at [225, 164] on em "PoS Classification" at bounding box center [224, 166] width 48 height 8
click at [189, 164] on link "Rainforest" at bounding box center [180, 164] width 29 height 7
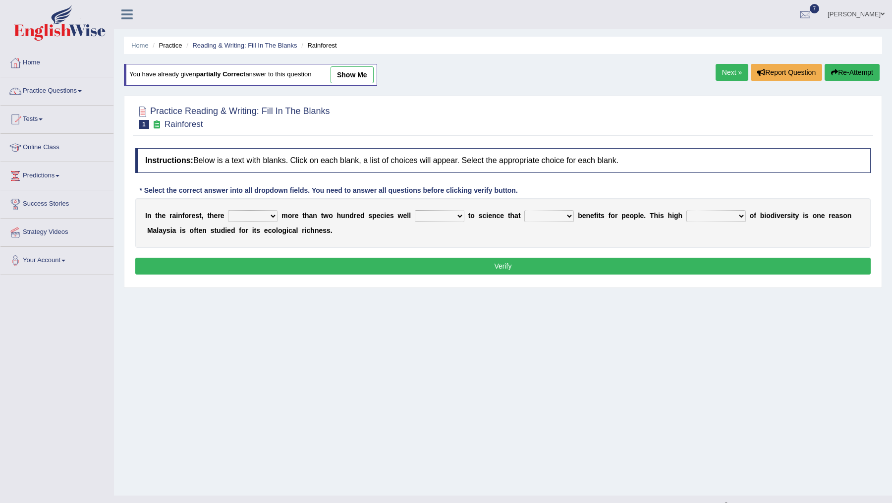
click at [724, 72] on link "Next »" at bounding box center [732, 72] width 33 height 17
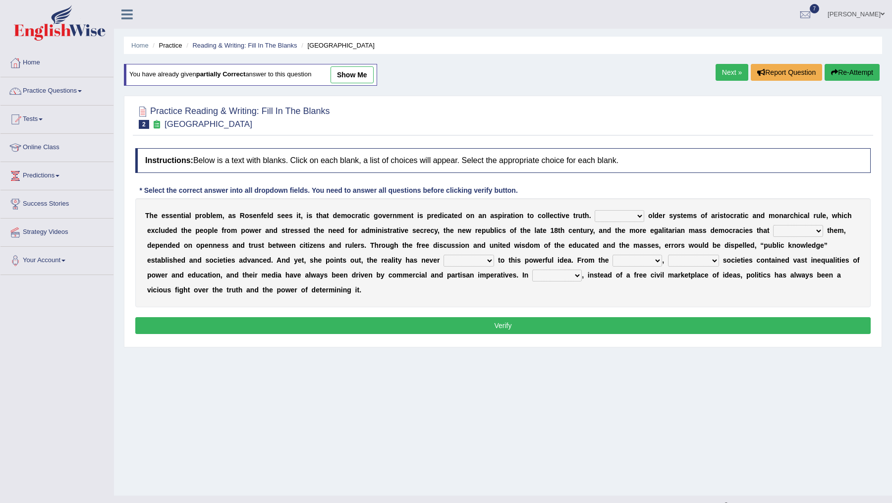
click at [355, 74] on link "show me" at bounding box center [352, 74] width 43 height 17
select select "Like"
select select "readed"
select select "brought up"
select select "ranged"
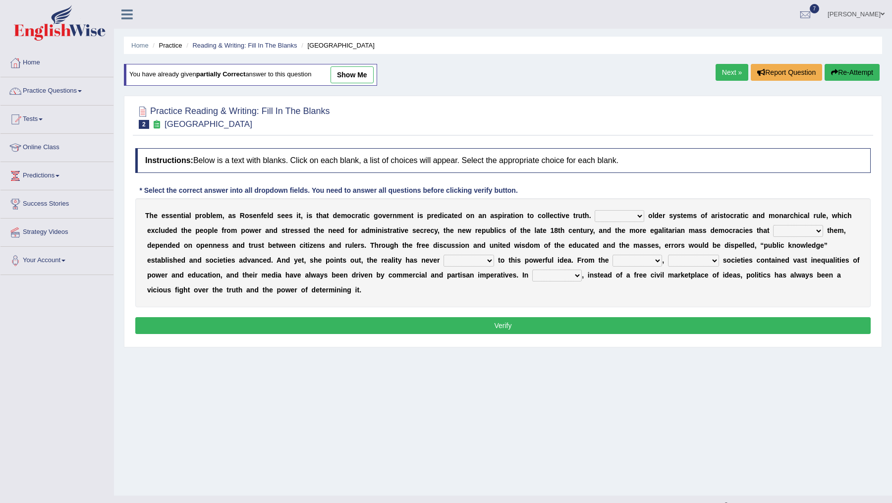
select select "democratic"
select select "practice"
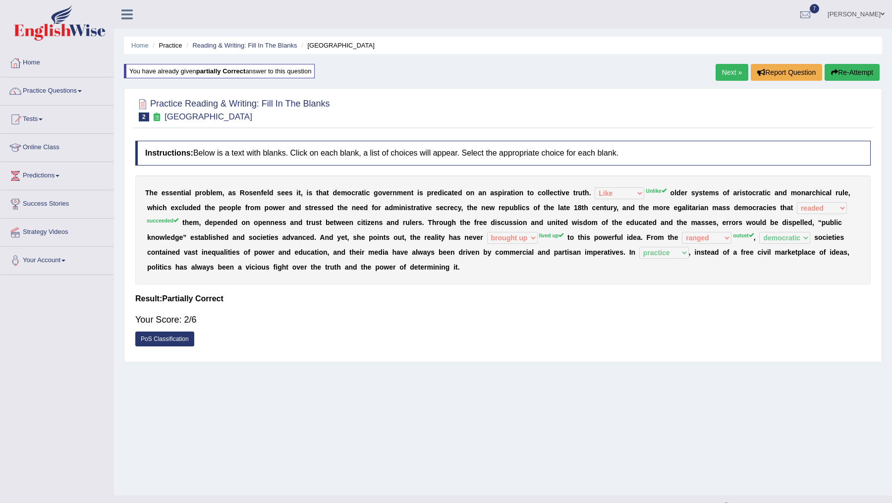
click at [520, 244] on div "T h e e s s e n t i a l p r o b l e m , a s R o s e n f e l d s e e s i t , i s…" at bounding box center [502, 229] width 735 height 109
click at [845, 68] on button "Re-Attempt" at bounding box center [852, 72] width 55 height 17
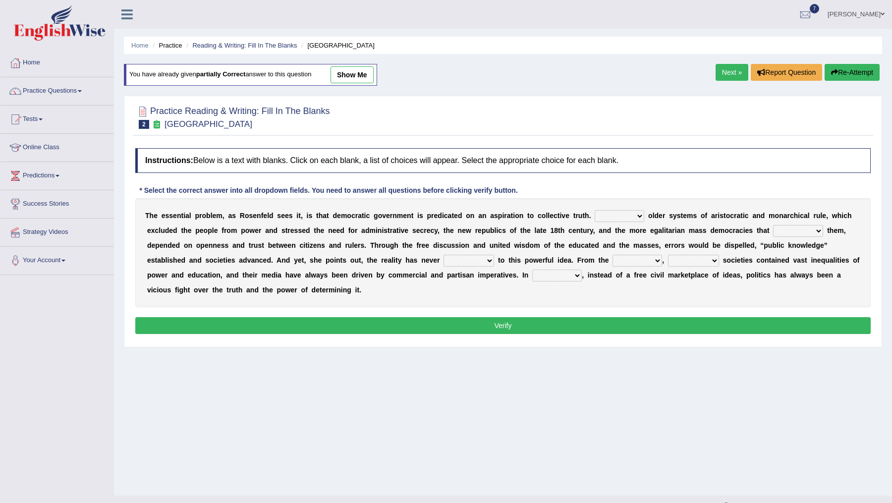
click at [642, 218] on select "Like Unlike Likely Safely" at bounding box center [620, 216] width 50 height 12
click at [791, 225] on select "readed grated succeeded printed" at bounding box center [798, 231] width 50 height 12
click at [807, 229] on select "readed grated succeeded printed" at bounding box center [798, 231] width 50 height 12
click at [800, 233] on select "readed grated succeeded printed" at bounding box center [798, 231] width 50 height 12
click at [471, 253] on div "T h e e s s e n t i a l p r o b l e m , a s R o s e n f e l d s e e s i t , i s…" at bounding box center [502, 252] width 735 height 109
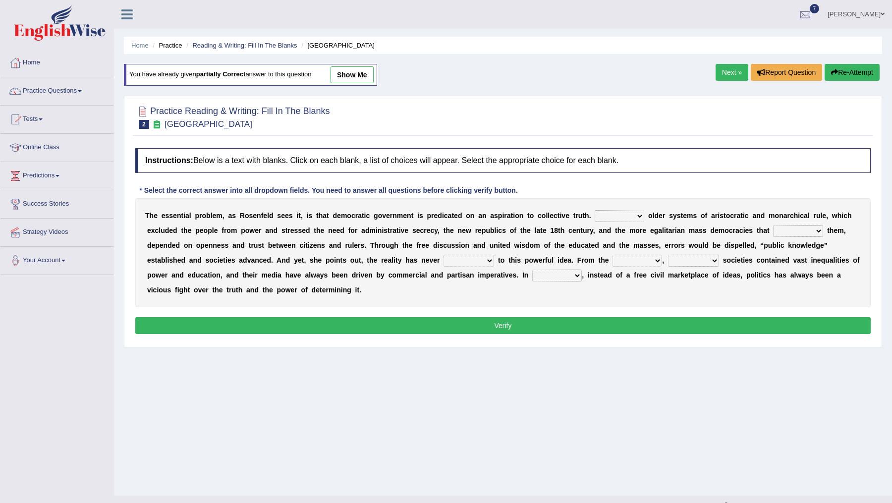
click at [474, 263] on select "saved up stood up brought up lived up" at bounding box center [469, 261] width 51 height 12
click at [554, 272] on select "power practice ideas fought" at bounding box center [557, 276] width 50 height 12
click at [724, 74] on link "Next »" at bounding box center [732, 72] width 33 height 17
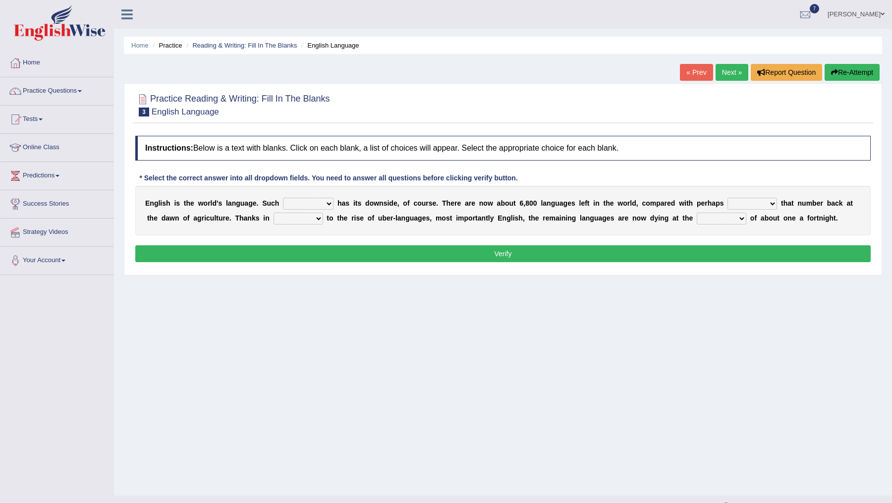
click at [309, 196] on div "E n g l i s h i s t h e w o r l d ' s l a n g u a g e . S u c h power idea subj…" at bounding box center [502, 211] width 735 height 50
click at [309, 208] on select "power idea subject dominance" at bounding box center [308, 204] width 51 height 12
click at [321, 200] on select "power idea subject dominance" at bounding box center [308, 204] width 51 height 12
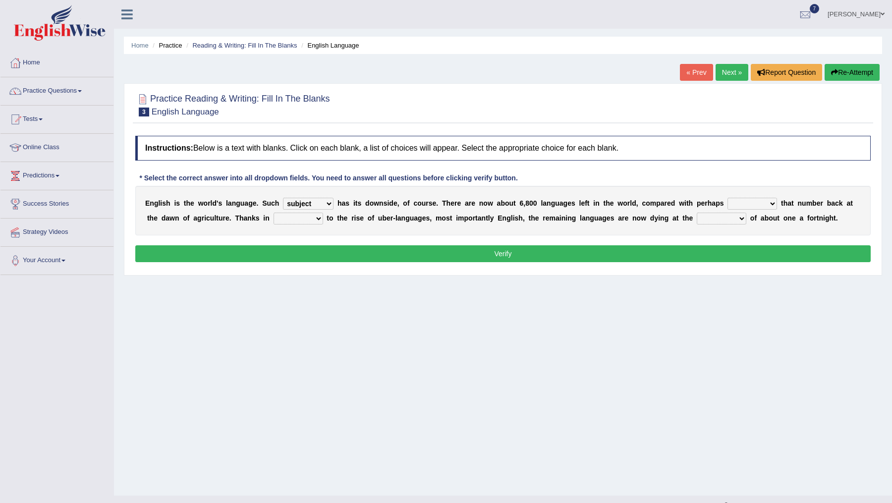
click at [283, 198] on select "power idea subject dominance" at bounding box center [308, 204] width 51 height 12
click at [322, 195] on div "E n g l i s h i s t h e w o r l d ' s l a n g u a g e . S u c h power idea subj…" at bounding box center [502, 211] width 735 height 50
click at [321, 201] on select "power idea subject dominance" at bounding box center [308, 204] width 51 height 12
select select "dominance"
click at [283, 198] on select "power idea subject dominance" at bounding box center [308, 204] width 51 height 12
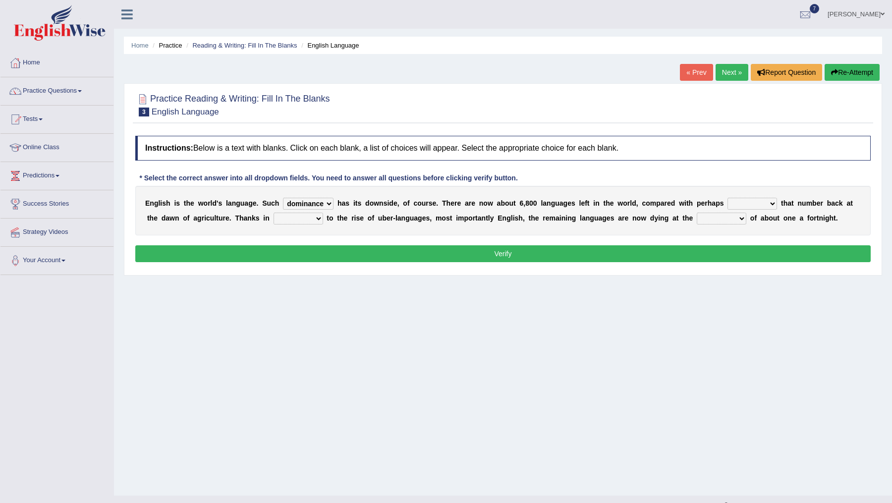
click at [777, 204] on b at bounding box center [779, 203] width 4 height 8
click at [771, 203] on select "rise twice firstly never" at bounding box center [753, 204] width 50 height 12
click at [728, 198] on select "rise twice firstly never" at bounding box center [753, 204] width 50 height 12
click at [753, 198] on select "rise twice firstly never" at bounding box center [753, 204] width 50 height 12
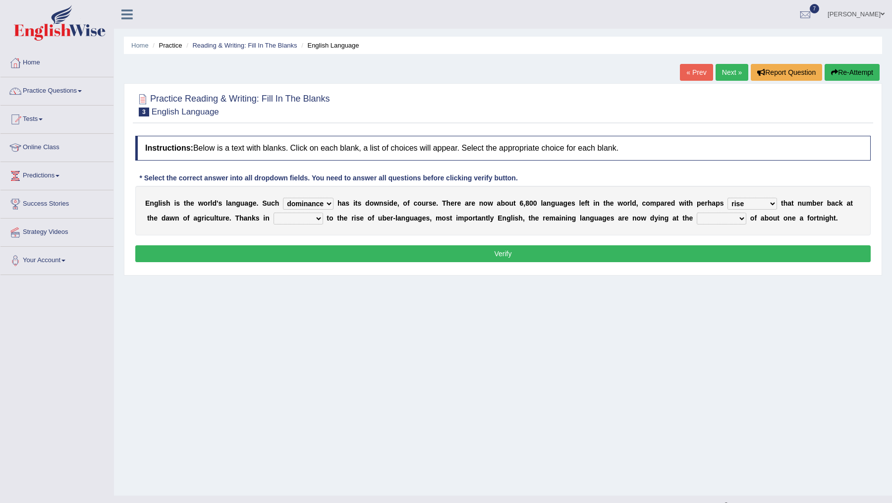
select select "never"
click at [728, 198] on select "rise twice firstly never" at bounding box center [753, 204] width 50 height 12
click at [306, 219] on select "rare start part bother" at bounding box center [299, 219] width 50 height 12
click at [293, 222] on select "rare start part bother" at bounding box center [299, 219] width 50 height 12
click at [308, 221] on select "rare start part bother" at bounding box center [299, 219] width 50 height 12
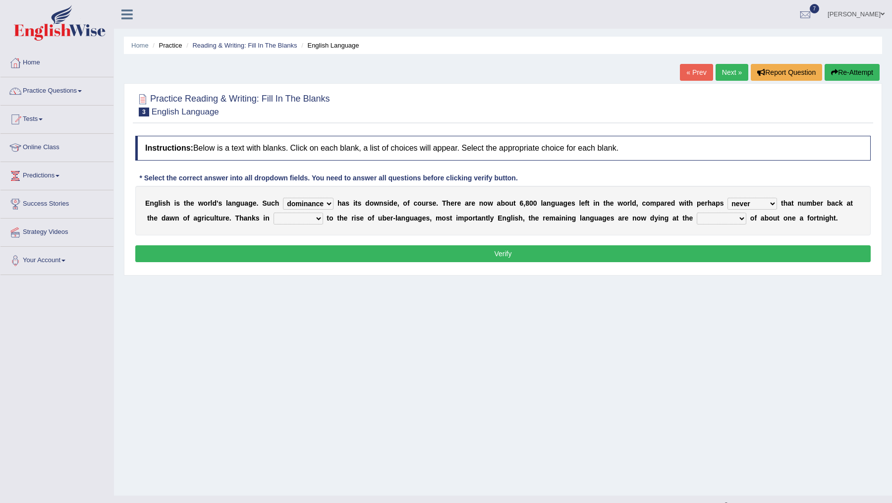
click at [274, 213] on select "rare start part bother" at bounding box center [299, 219] width 50 height 12
click at [307, 222] on select "rare start part bother" at bounding box center [299, 219] width 50 height 12
click at [313, 220] on select "rare start part bother" at bounding box center [299, 219] width 50 height 12
select select "start"
click at [274, 213] on select "rare start part bother" at bounding box center [299, 219] width 50 height 12
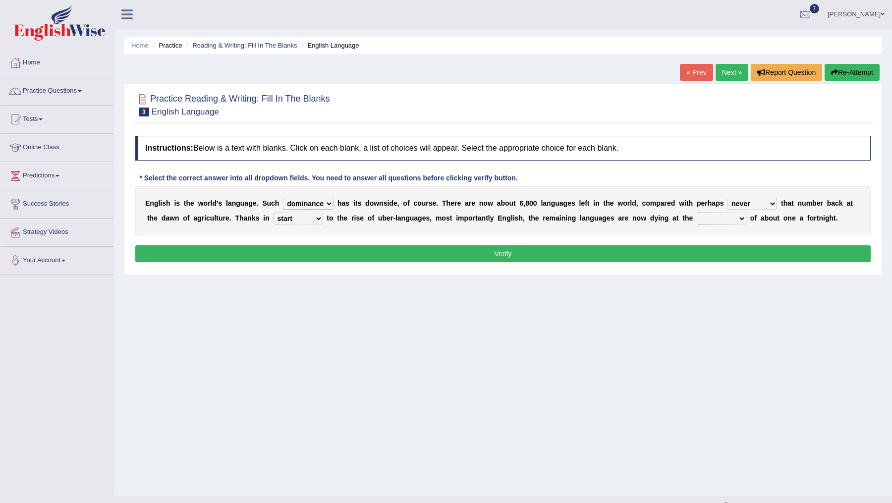
click at [725, 221] on select "state rate wait great" at bounding box center [722, 219] width 50 height 12
click at [722, 218] on select "state rate wait great" at bounding box center [722, 219] width 50 height 12
select select "state"
click at [697, 213] on select "state rate wait great" at bounding box center [722, 219] width 50 height 12
click at [531, 250] on button "Verify" at bounding box center [502, 253] width 735 height 17
